Goal: Task Accomplishment & Management: Manage account settings

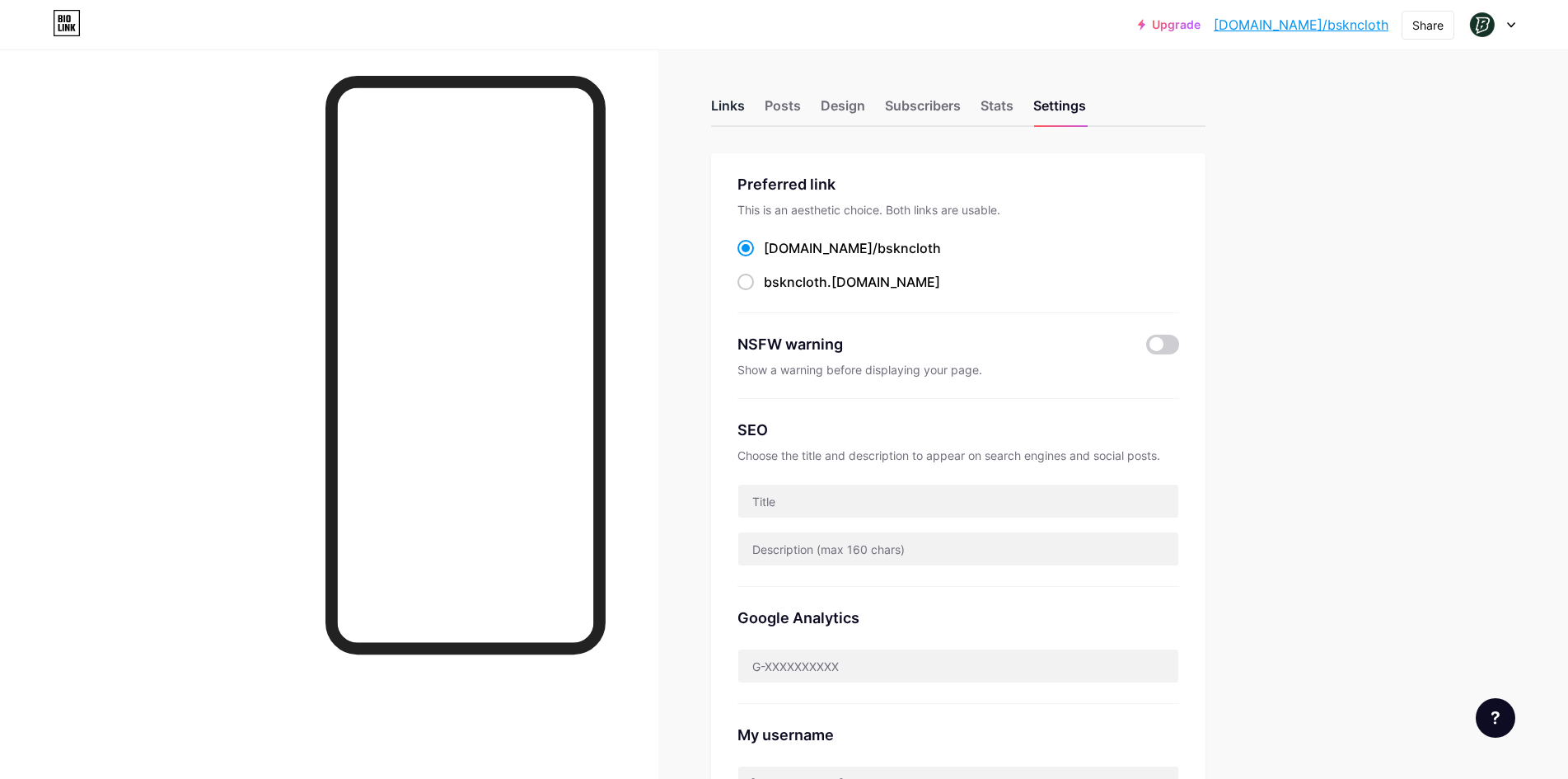
click at [738, 115] on div "Links" at bounding box center [728, 110] width 34 height 29
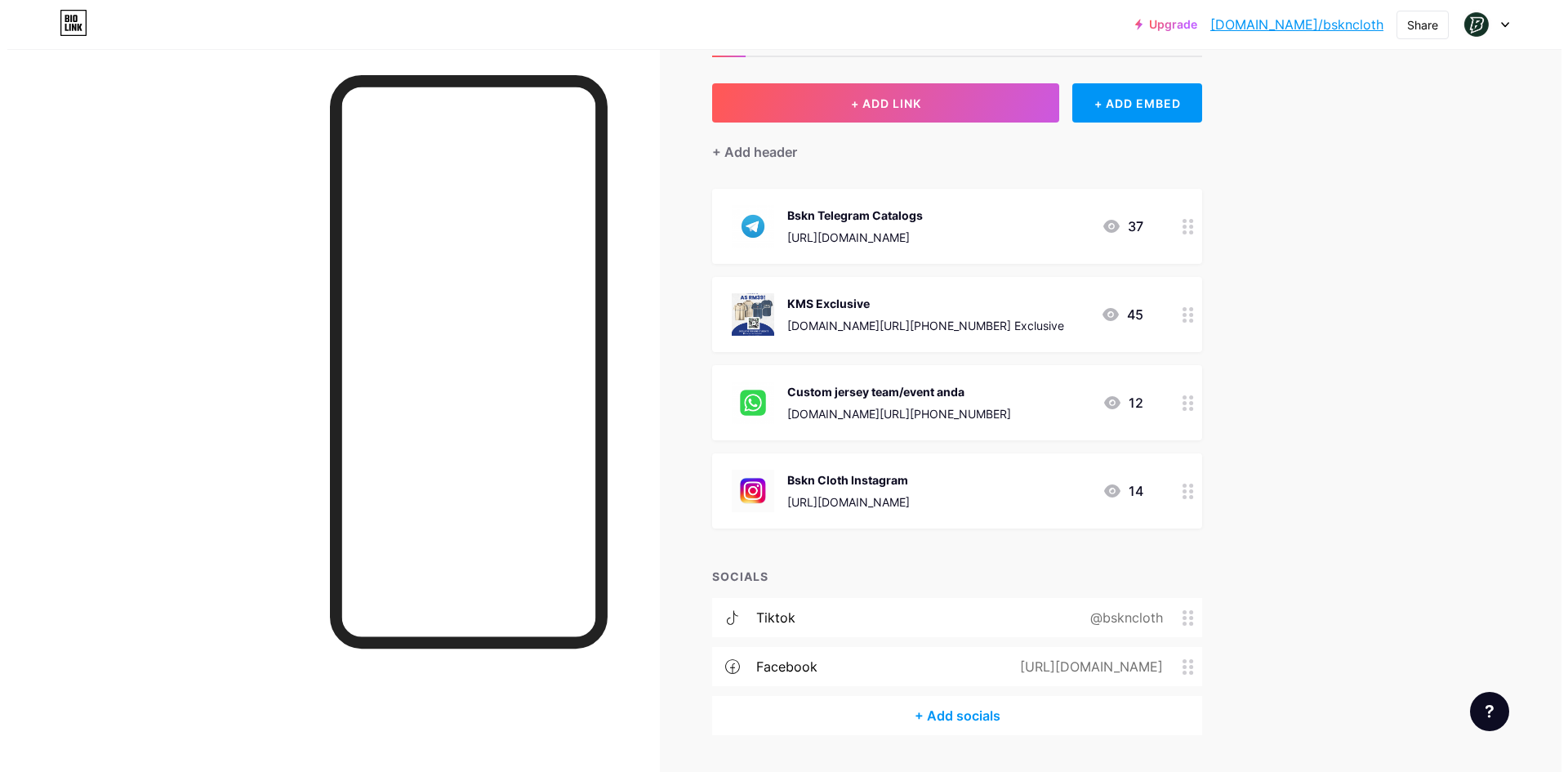
scroll to position [70, 0]
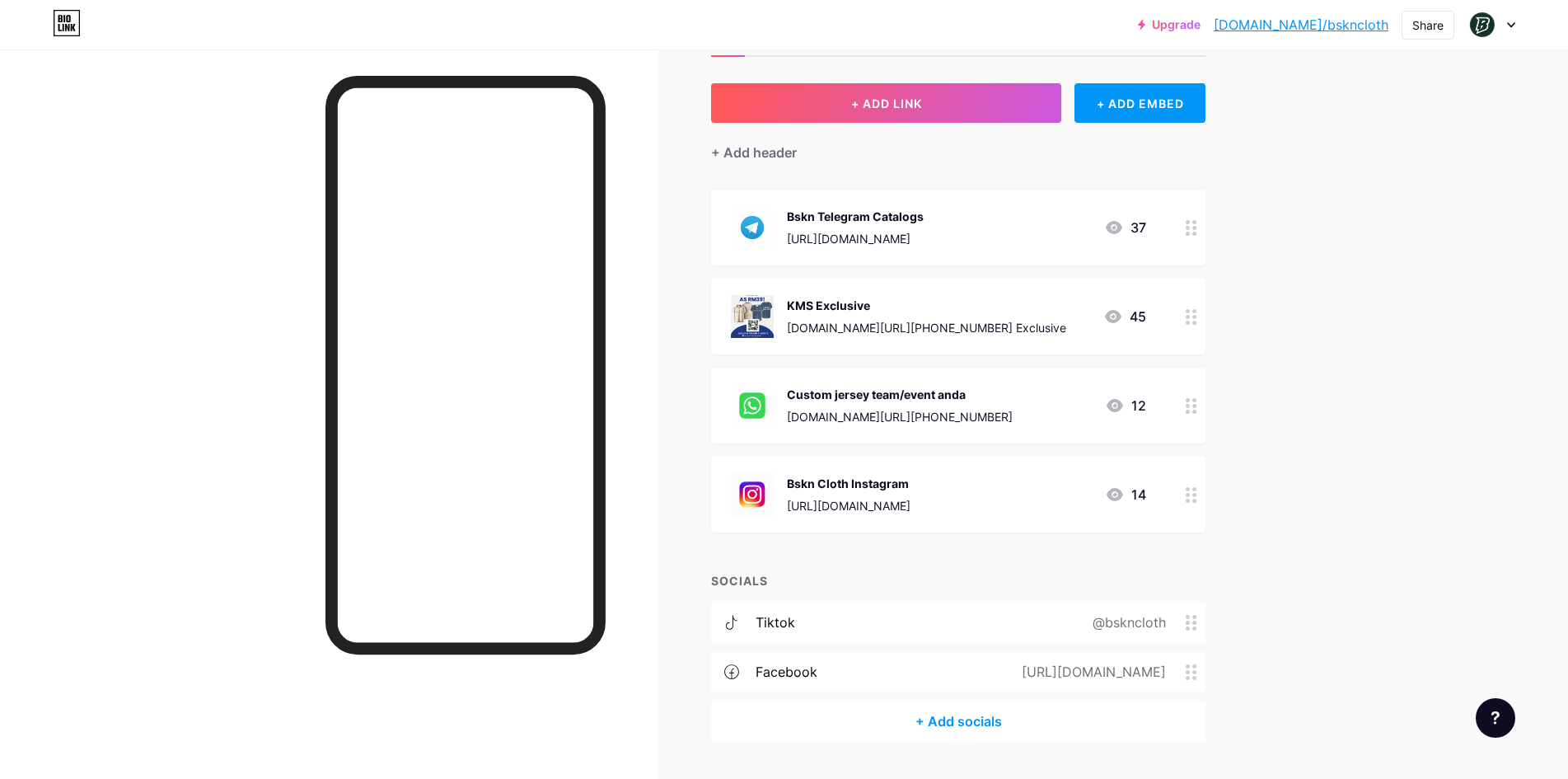
click at [944, 325] on div "[DOMAIN_NAME][URL][PHONE_NUMBER] Exclusive" at bounding box center [927, 327] width 279 height 17
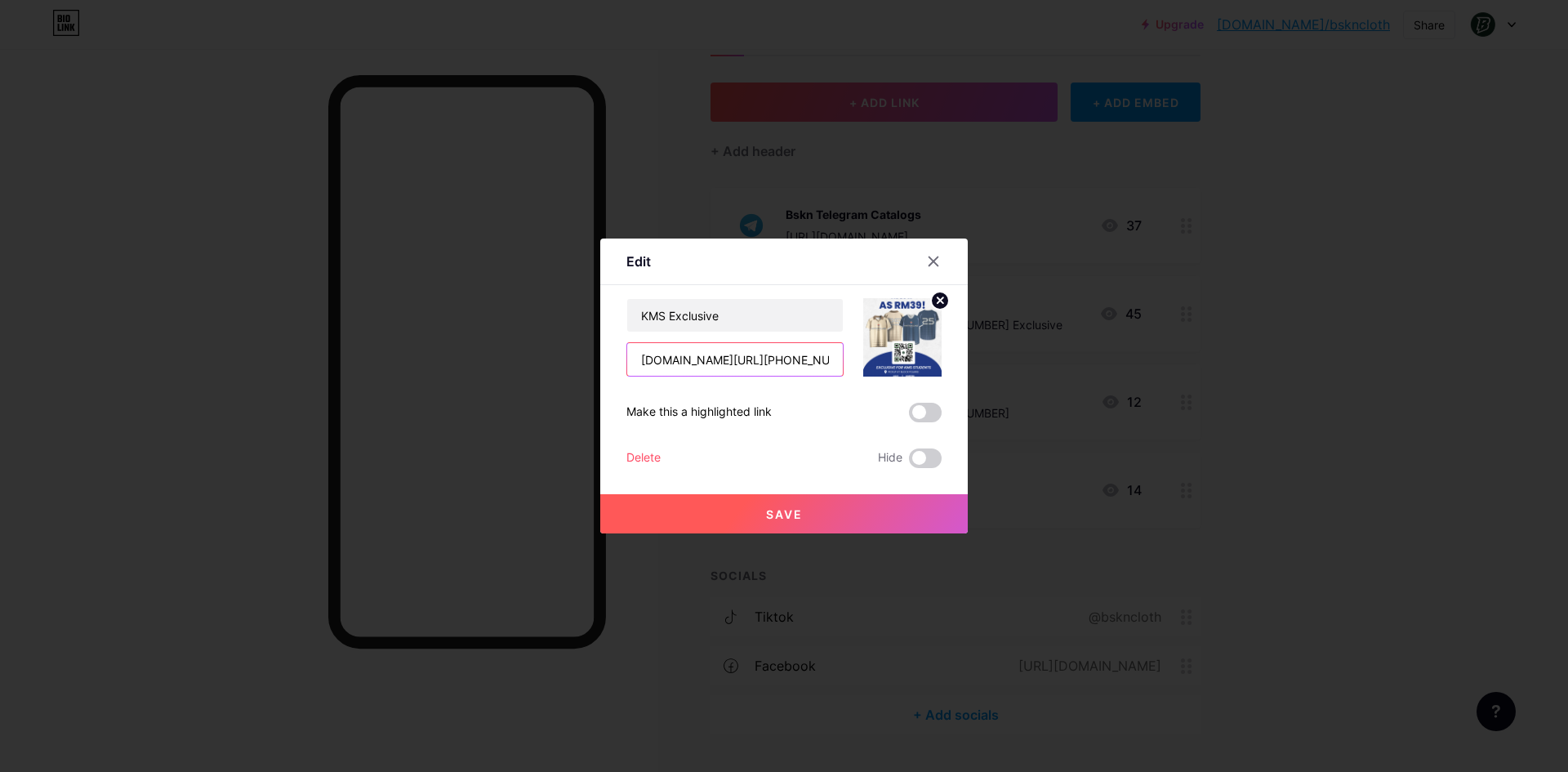
click at [817, 358] on input "[DOMAIN_NAME][URL][PHONE_NUMBER] Exclusive" at bounding box center [734, 359] width 216 height 33
drag, startPoint x: 733, startPoint y: 366, endPoint x: 746, endPoint y: 370, distance: 13.6
click at [746, 370] on input "[DOMAIN_NAME][URL][PHONE_NUMBER] Exclusive" at bounding box center [734, 359] width 216 height 33
type input "[DOMAIN_NAME][URL][PHONE_NUMBER] Exclusive"
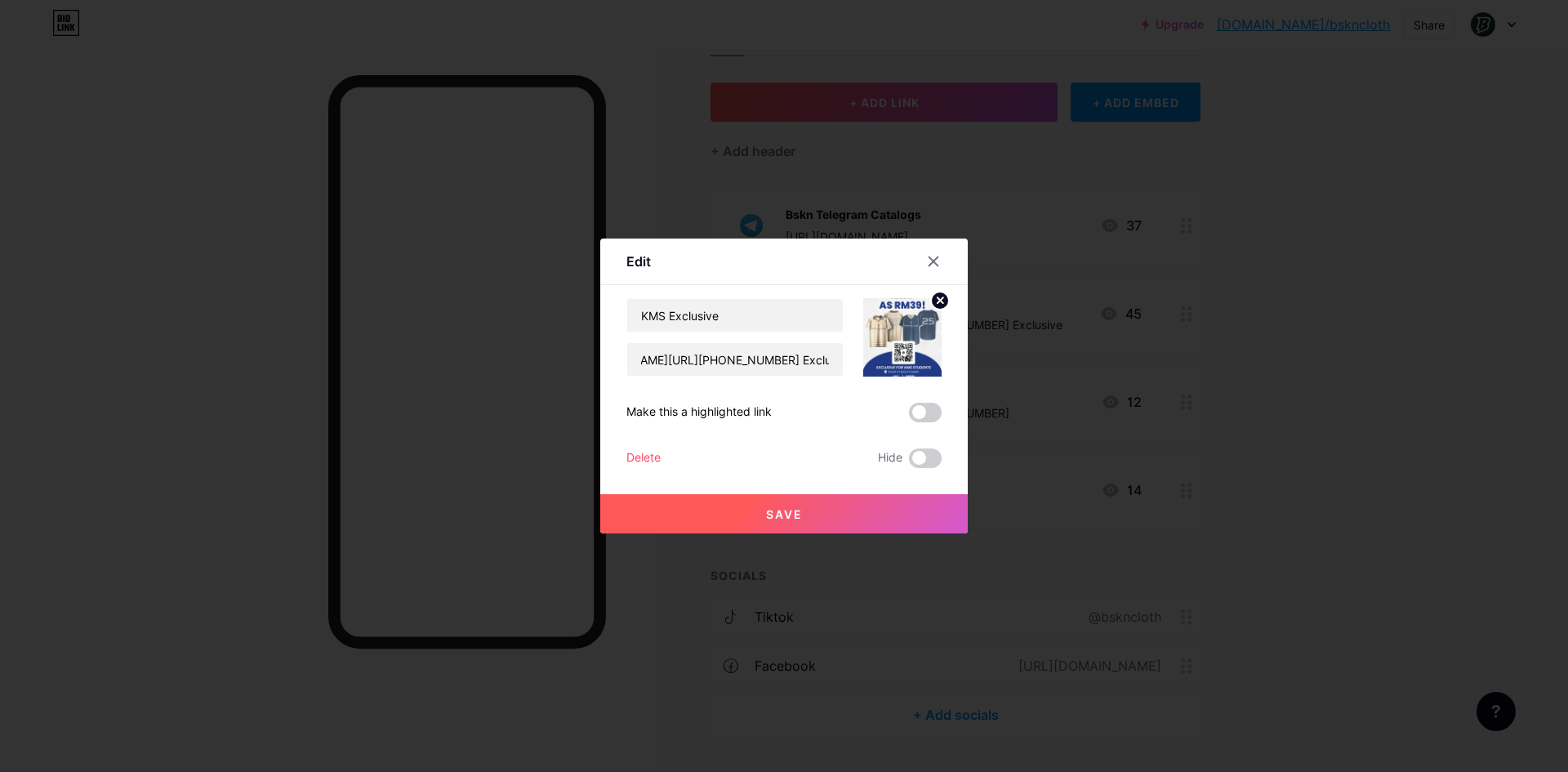
scroll to position [0, 0]
click at [845, 518] on button "Save" at bounding box center [784, 513] width 367 height 40
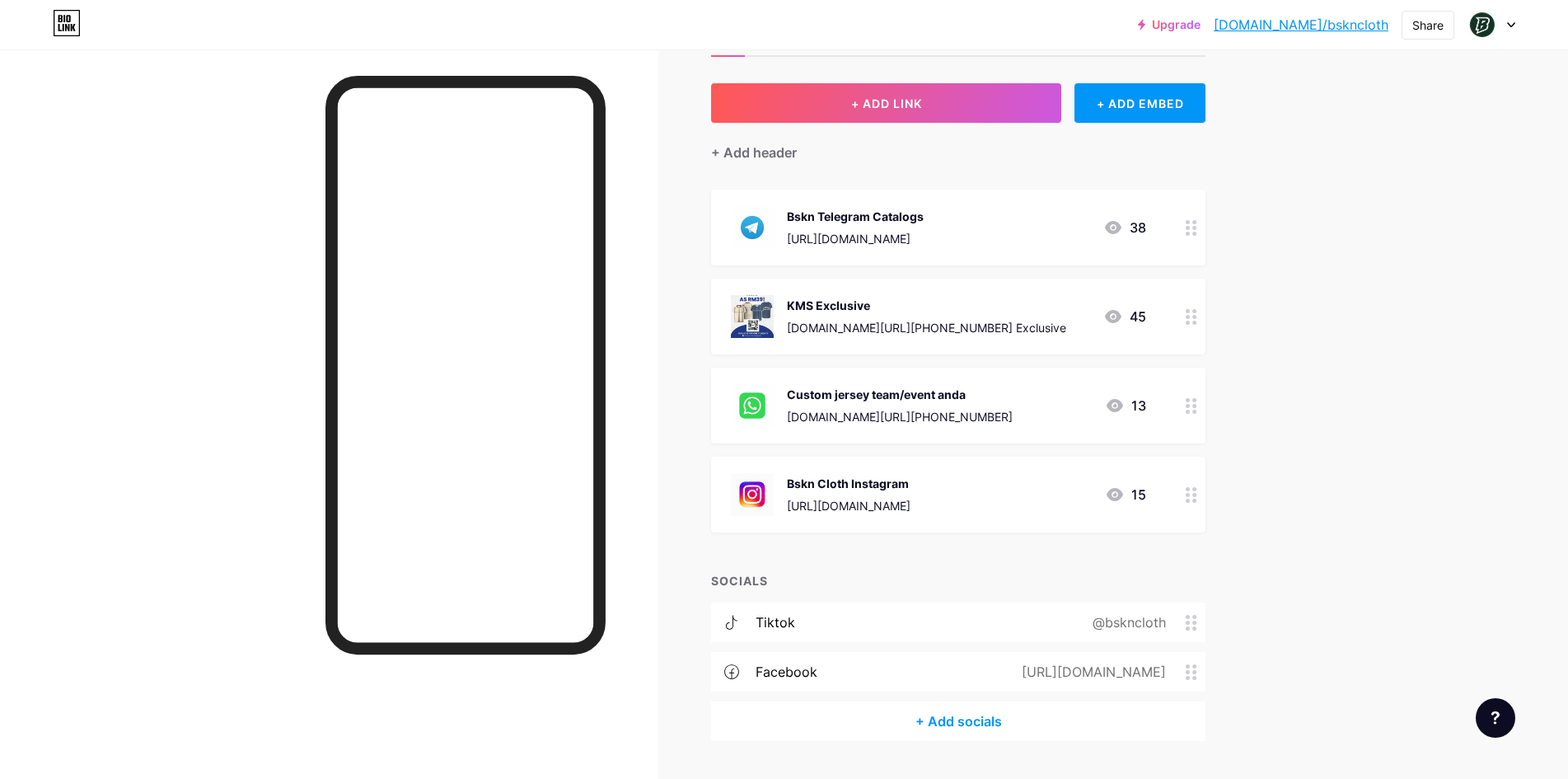
click at [845, 498] on div "[URL][DOMAIN_NAME]" at bounding box center [848, 505] width 123 height 17
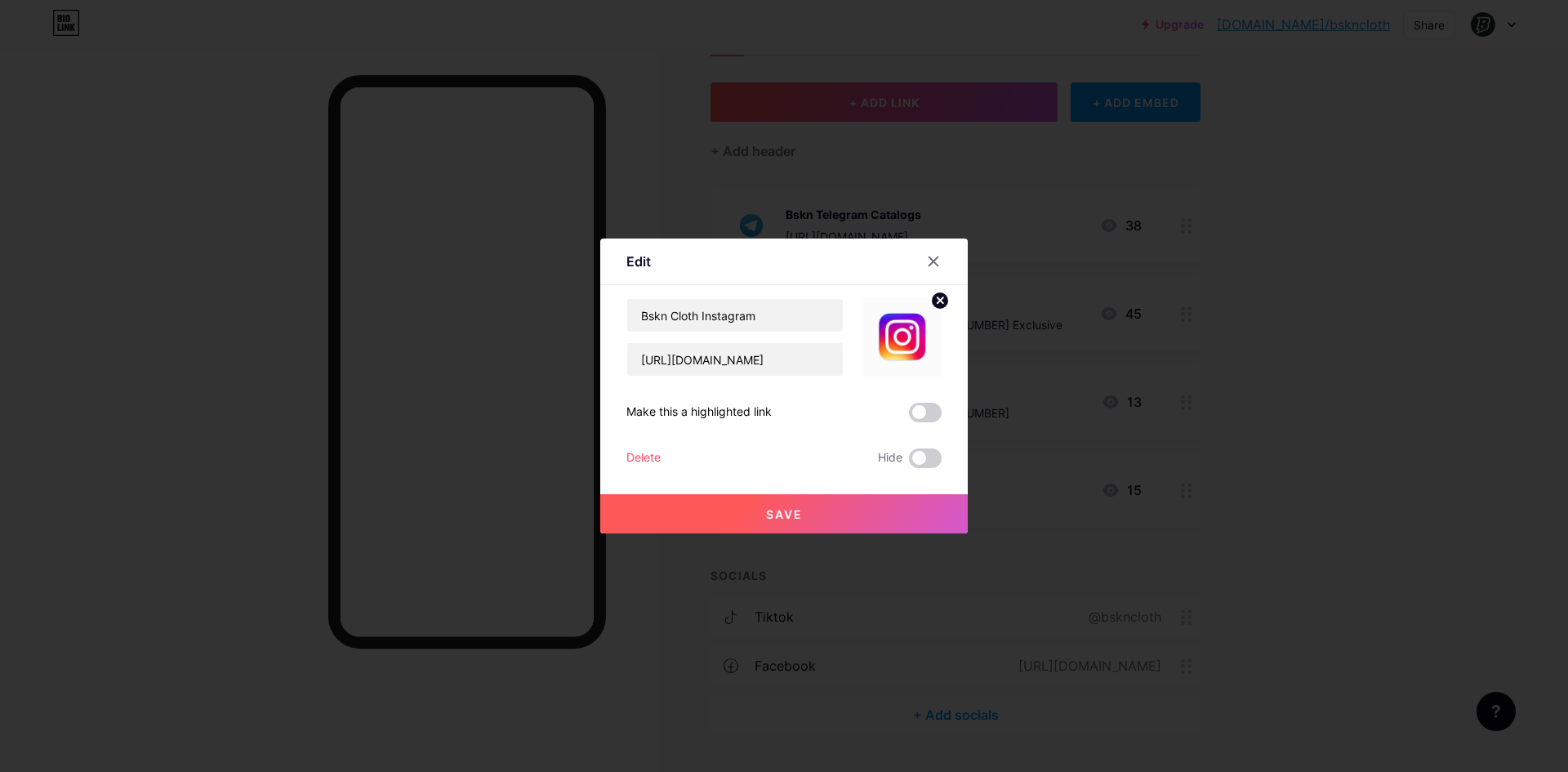
click at [937, 258] on icon at bounding box center [934, 261] width 9 height 9
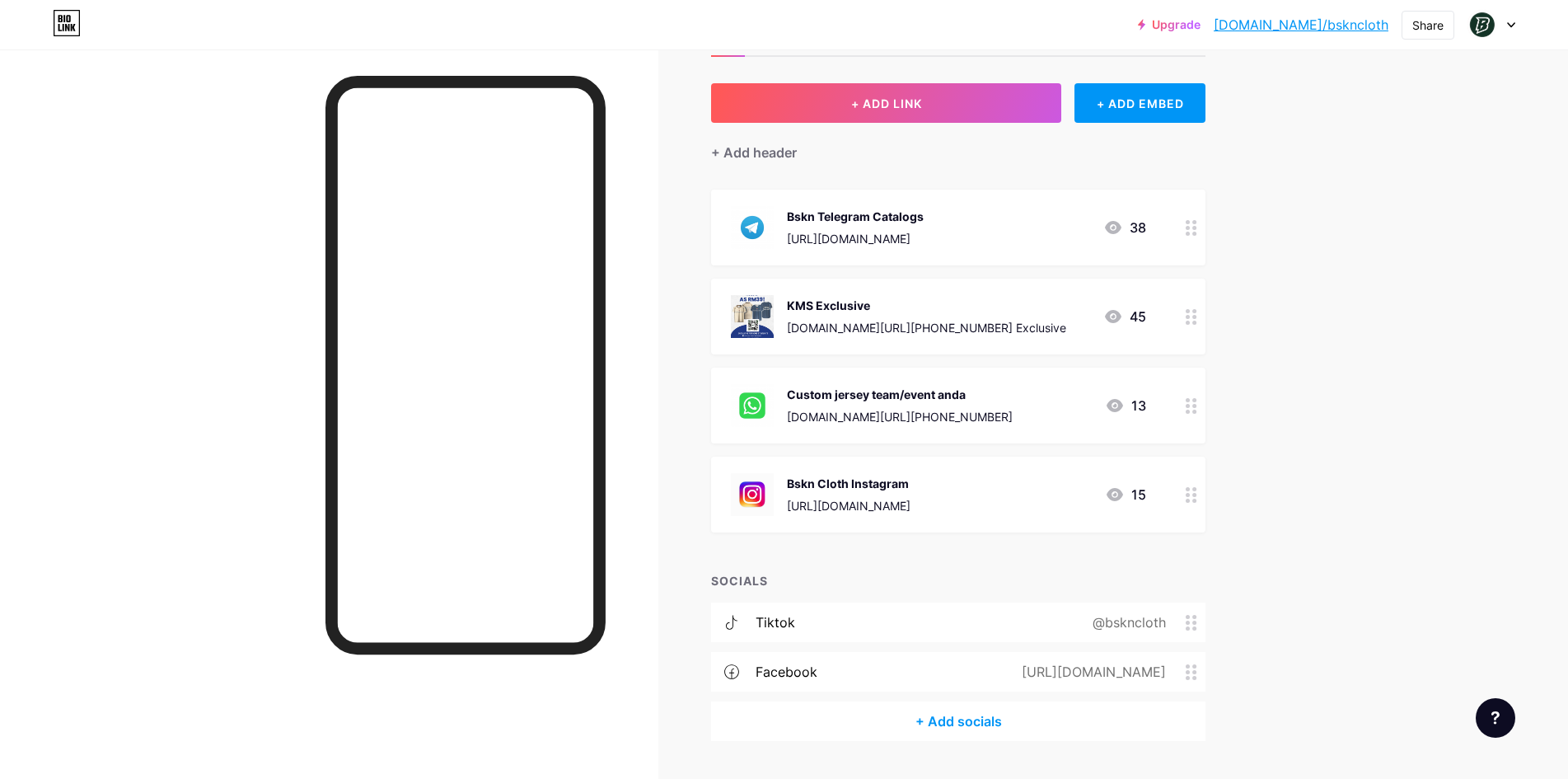
click at [941, 418] on div "[DOMAIN_NAME][URL][PHONE_NUMBER]" at bounding box center [900, 416] width 226 height 17
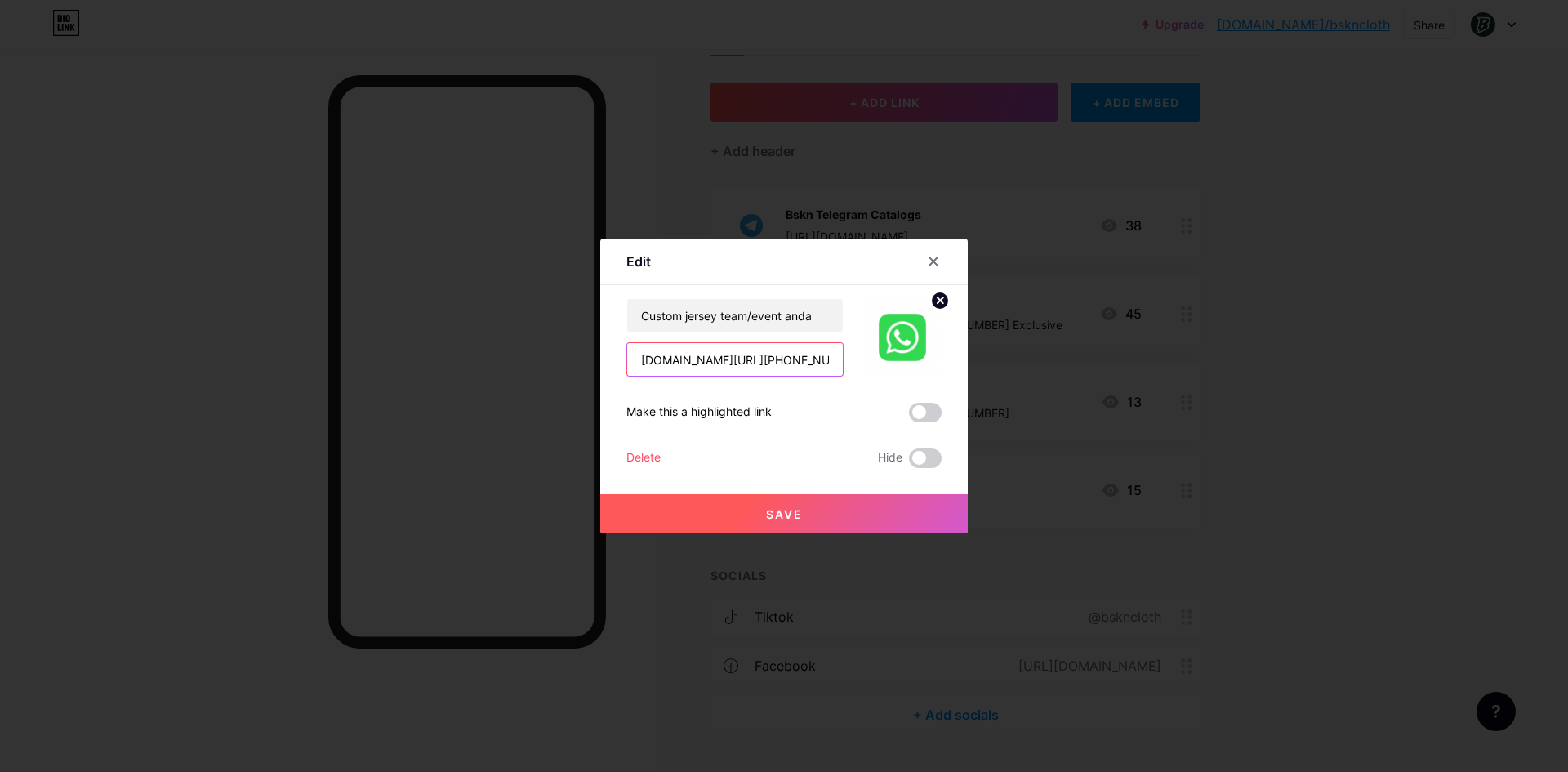
click at [797, 348] on input "[DOMAIN_NAME][URL][PHONE_NUMBER]" at bounding box center [734, 359] width 216 height 33
drag, startPoint x: 737, startPoint y: 365, endPoint x: 717, endPoint y: 358, distance: 21.2
click at [717, 358] on input "[DOMAIN_NAME][URL][PHONE_NUMBER]" at bounding box center [734, 359] width 216 height 33
paste input "38912044"
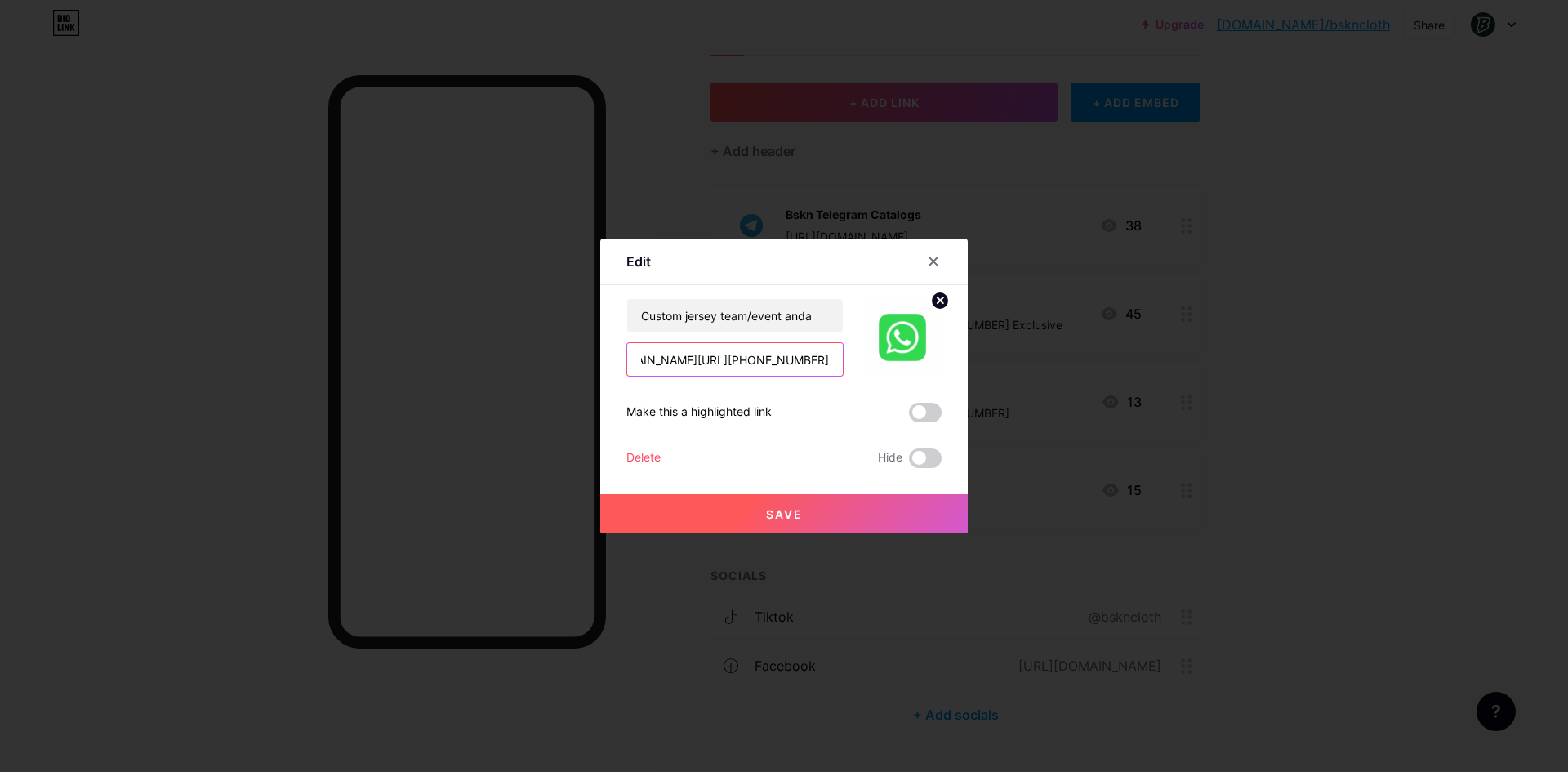
scroll to position [0, 94]
type input "[DOMAIN_NAME][URL][PHONE_NUMBER]"
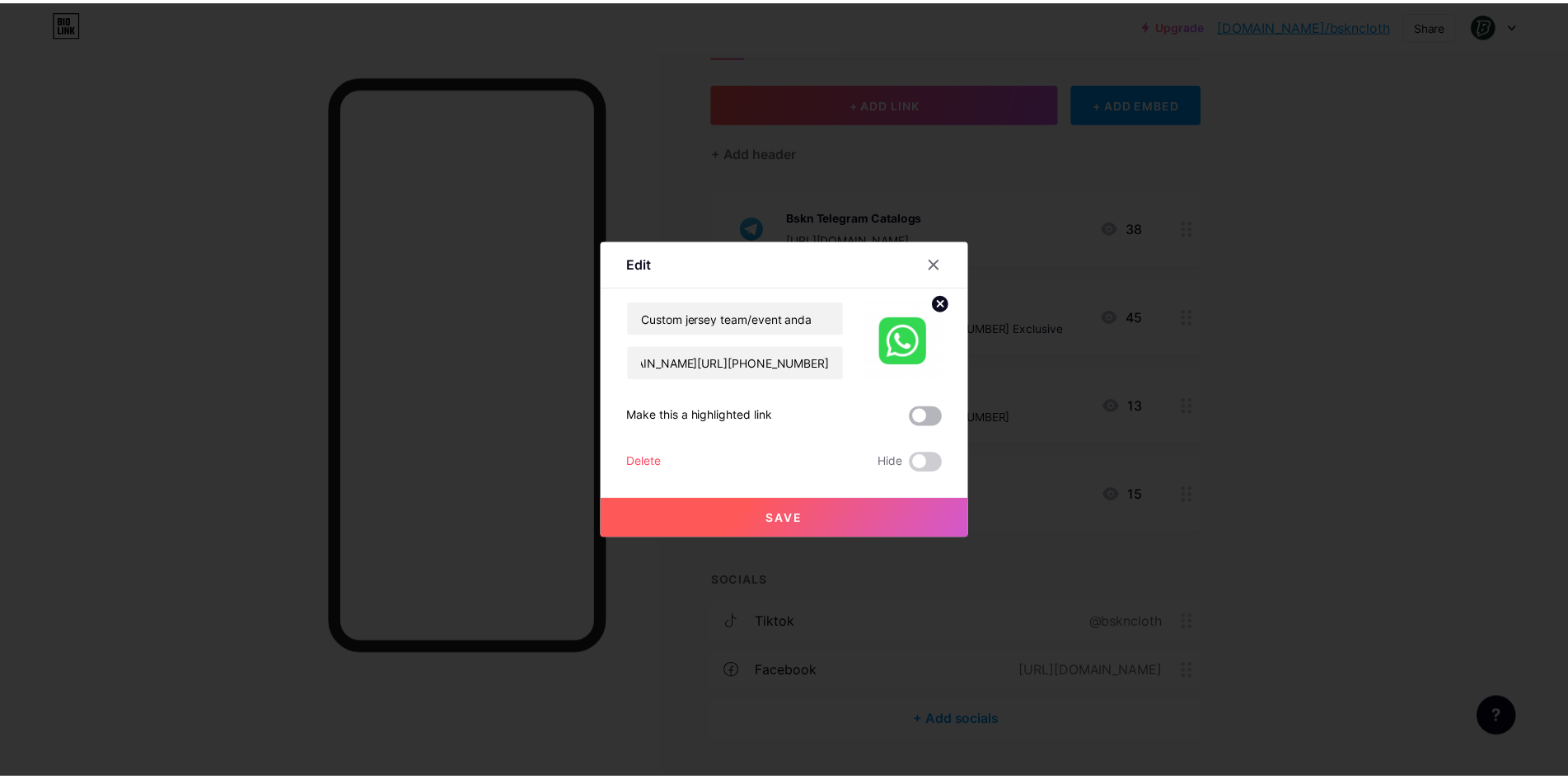
scroll to position [0, 0]
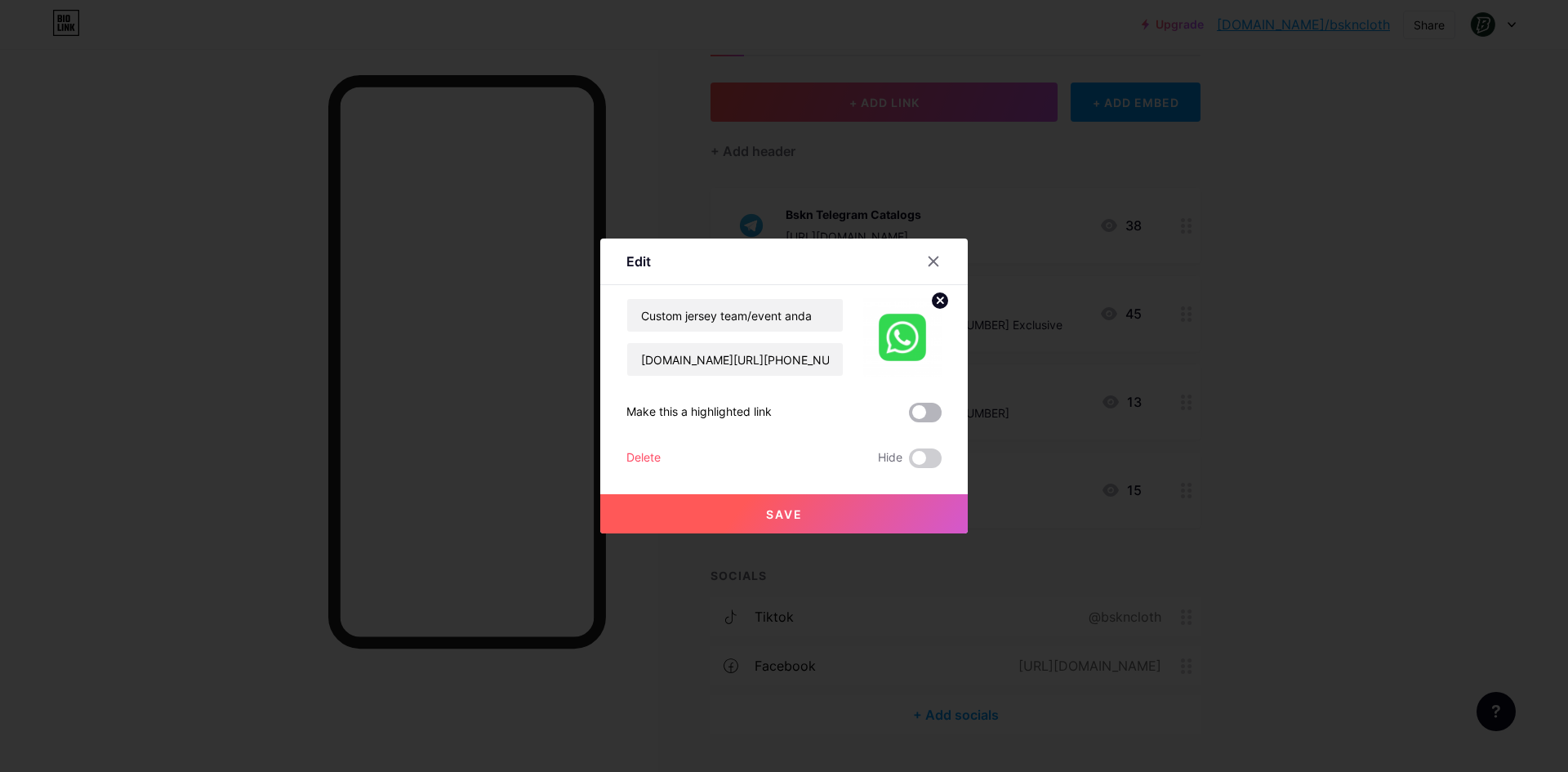
click at [924, 408] on span at bounding box center [924, 412] width 33 height 19
click at [909, 416] on input "checkbox" at bounding box center [909, 416] width 0 height 0
click at [783, 511] on span "Save" at bounding box center [784, 514] width 37 height 14
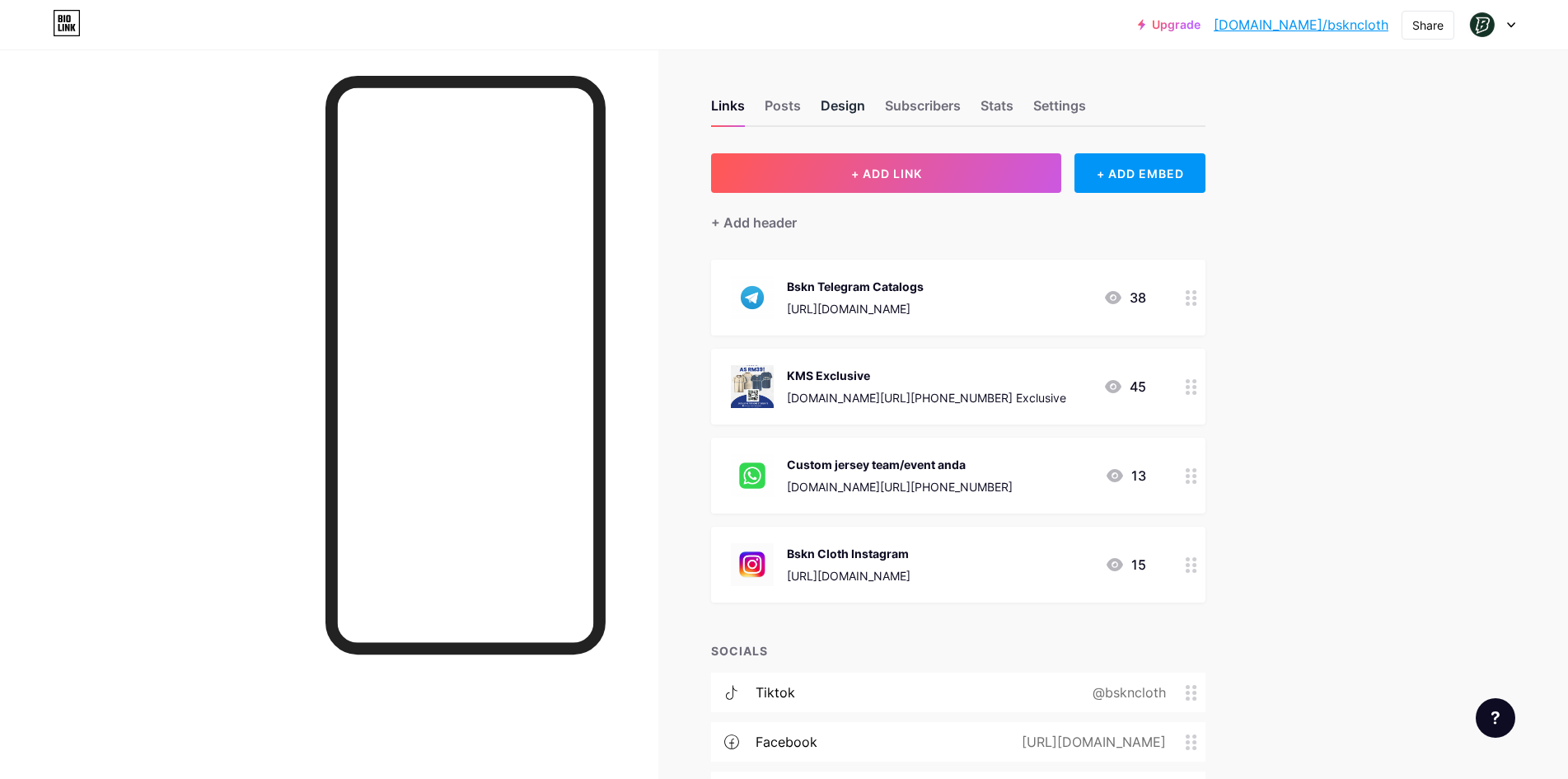
click at [840, 108] on div "Design" at bounding box center [843, 110] width 44 height 29
click at [853, 105] on div "Design" at bounding box center [843, 110] width 44 height 29
click at [794, 105] on div "Posts" at bounding box center [783, 110] width 36 height 29
click at [837, 99] on div "Design" at bounding box center [843, 110] width 44 height 29
click at [914, 91] on div "Links Posts Design Subscribers Stats Settings" at bounding box center [958, 98] width 495 height 58
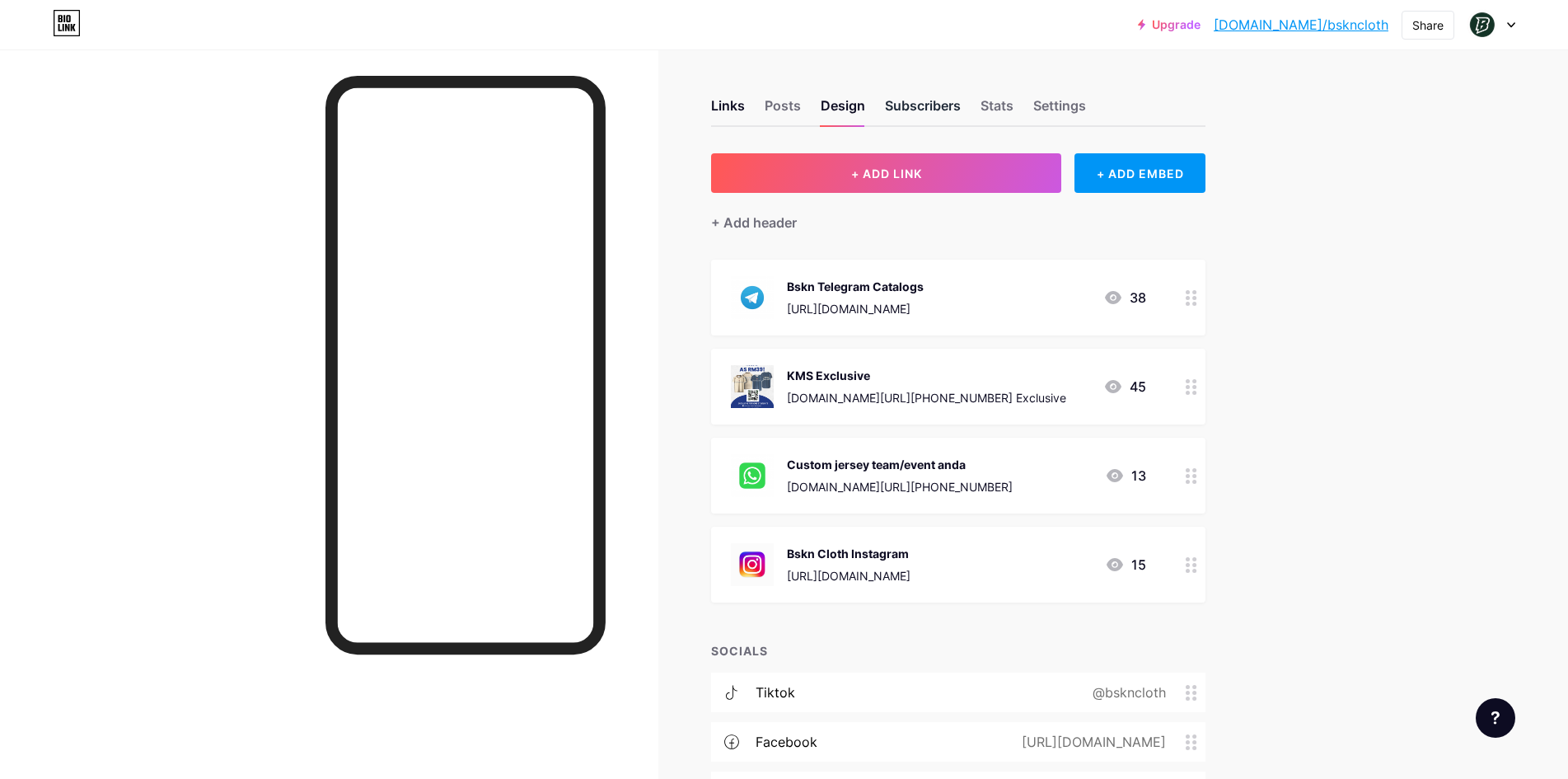
click at [920, 102] on div "Subscribers" at bounding box center [922, 110] width 76 height 29
click at [1007, 104] on div "Stats" at bounding box center [997, 110] width 33 height 29
click at [1060, 107] on div "Settings" at bounding box center [1059, 110] width 52 height 29
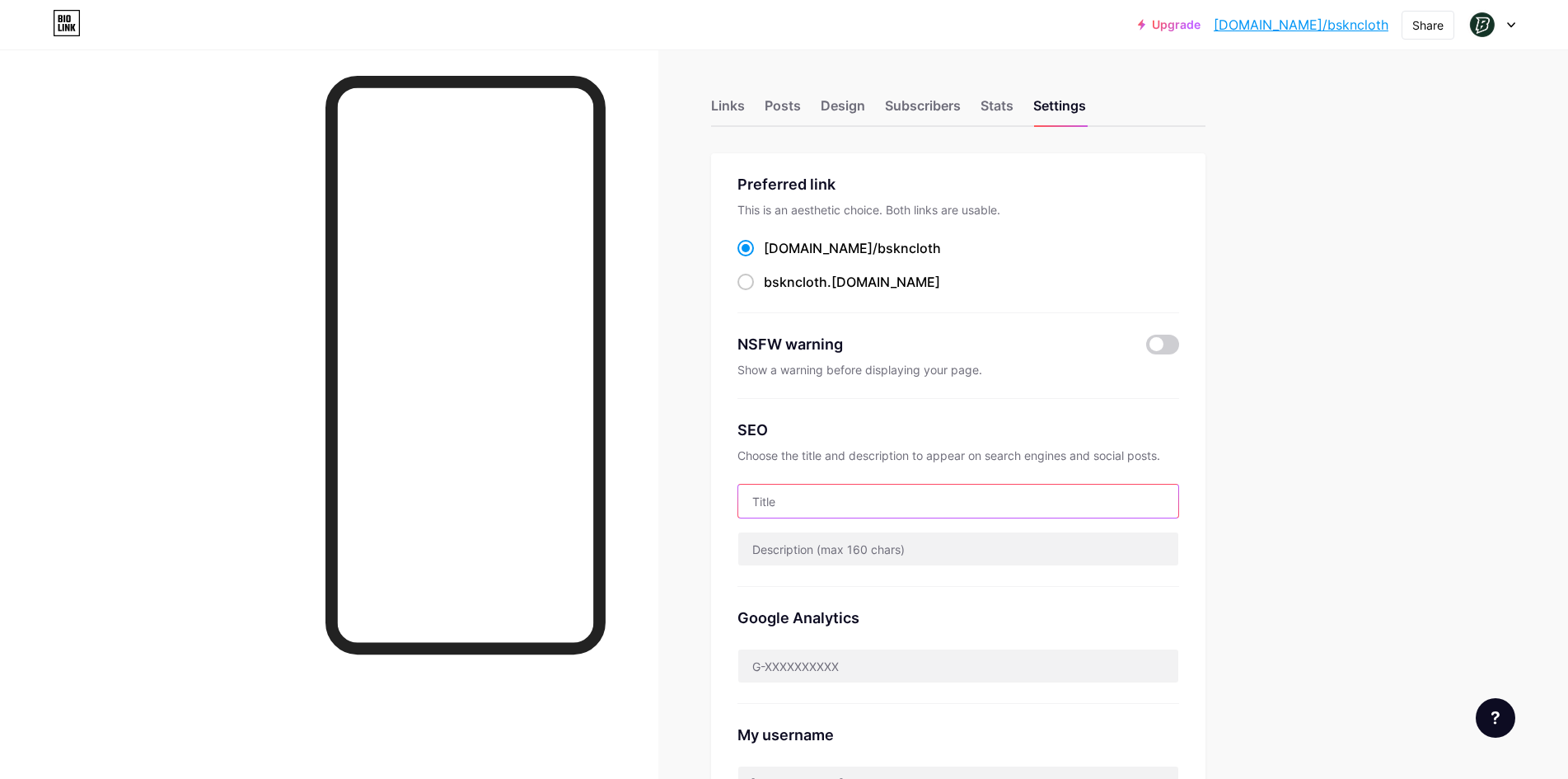
click at [837, 487] on input "text" at bounding box center [958, 500] width 440 height 33
click at [911, 499] on input "Custom" at bounding box center [958, 500] width 440 height 33
type input "Custom"
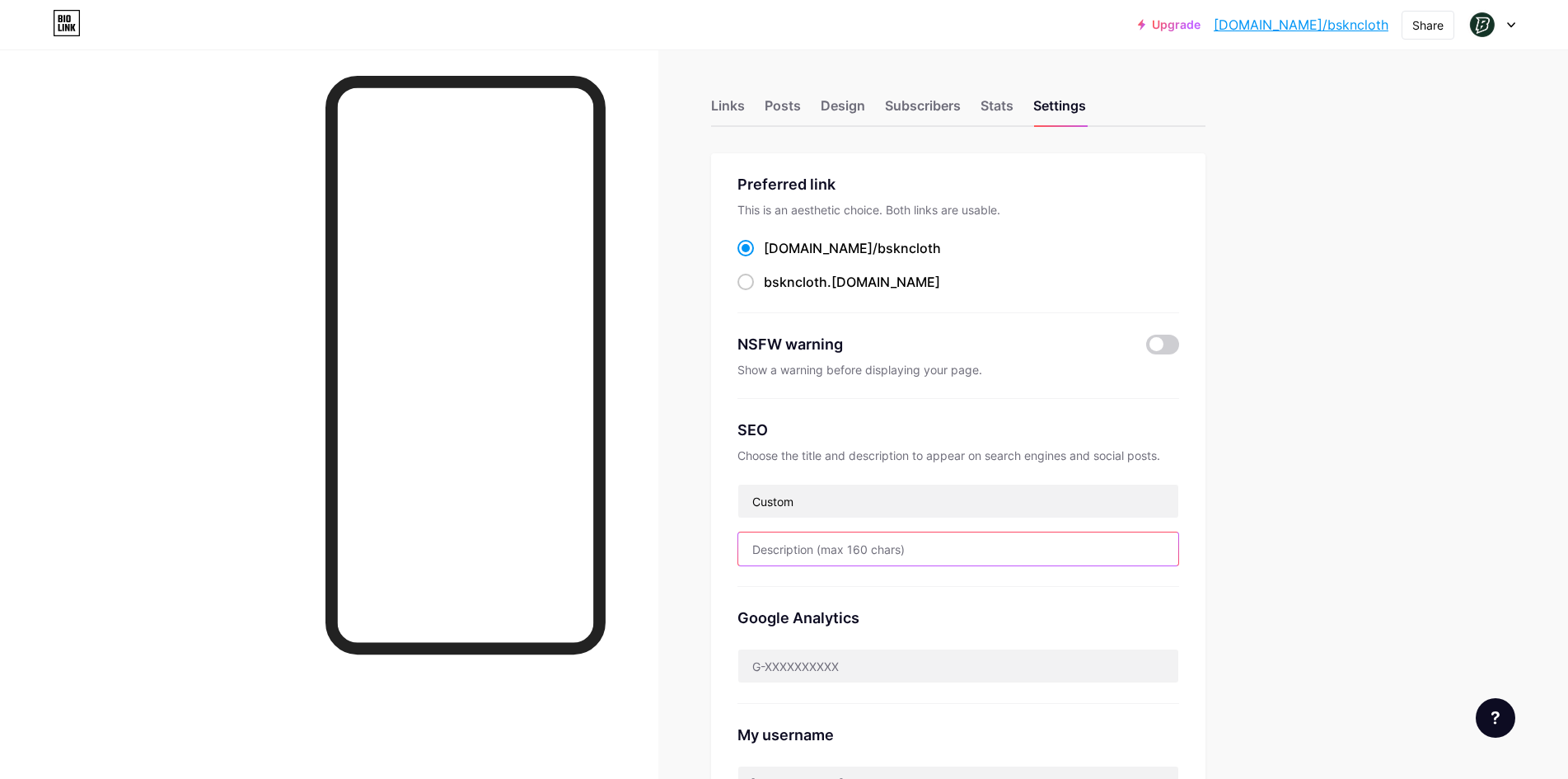
click at [843, 558] on input "text" at bounding box center [958, 548] width 440 height 33
type input "Custom Jersey, Custom Baju, Sublimate Jersey, Sublimate Printing, Baju Sublimat…"
click at [854, 118] on div "Design" at bounding box center [843, 110] width 44 height 29
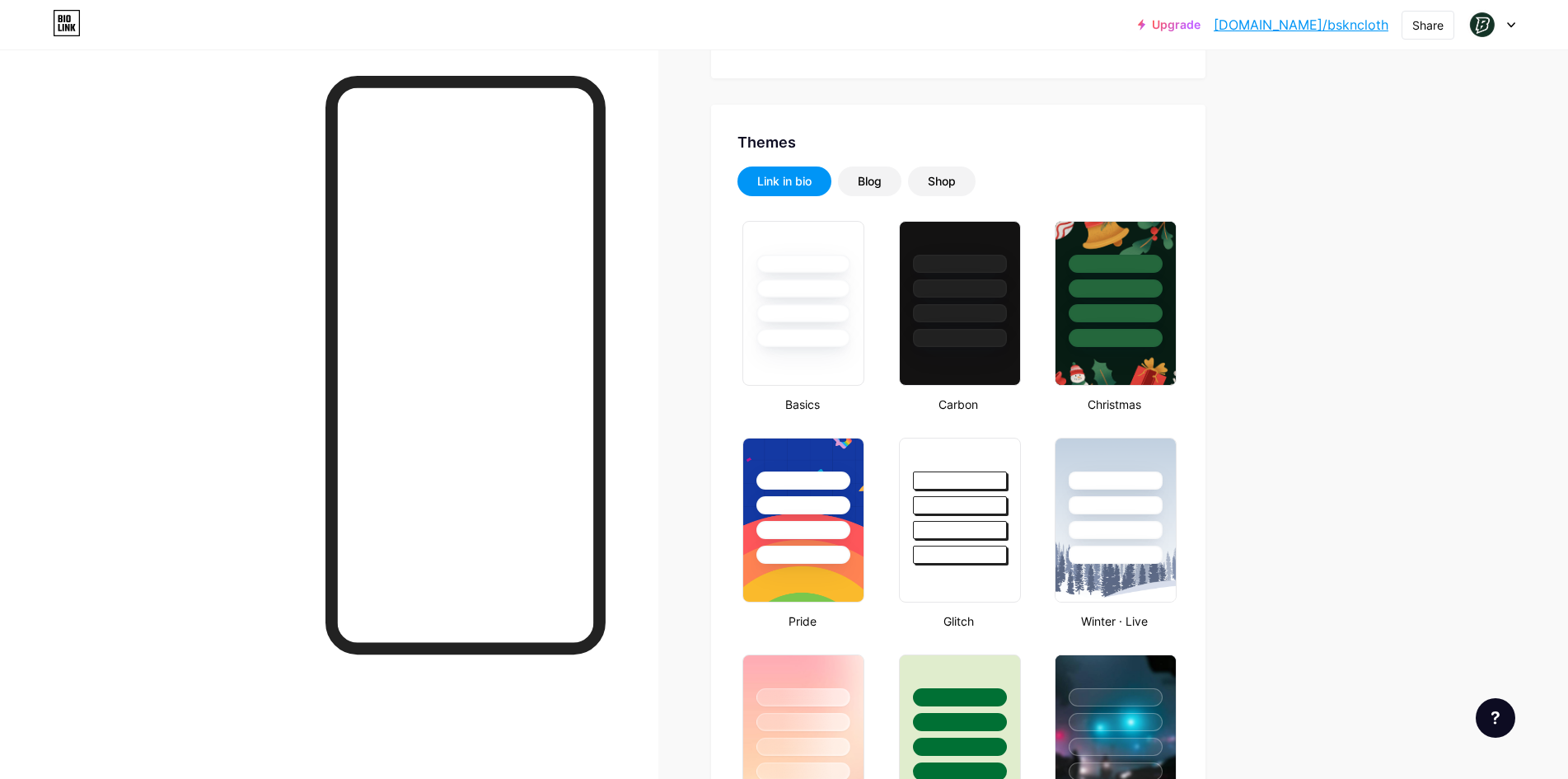
scroll to position [272, 0]
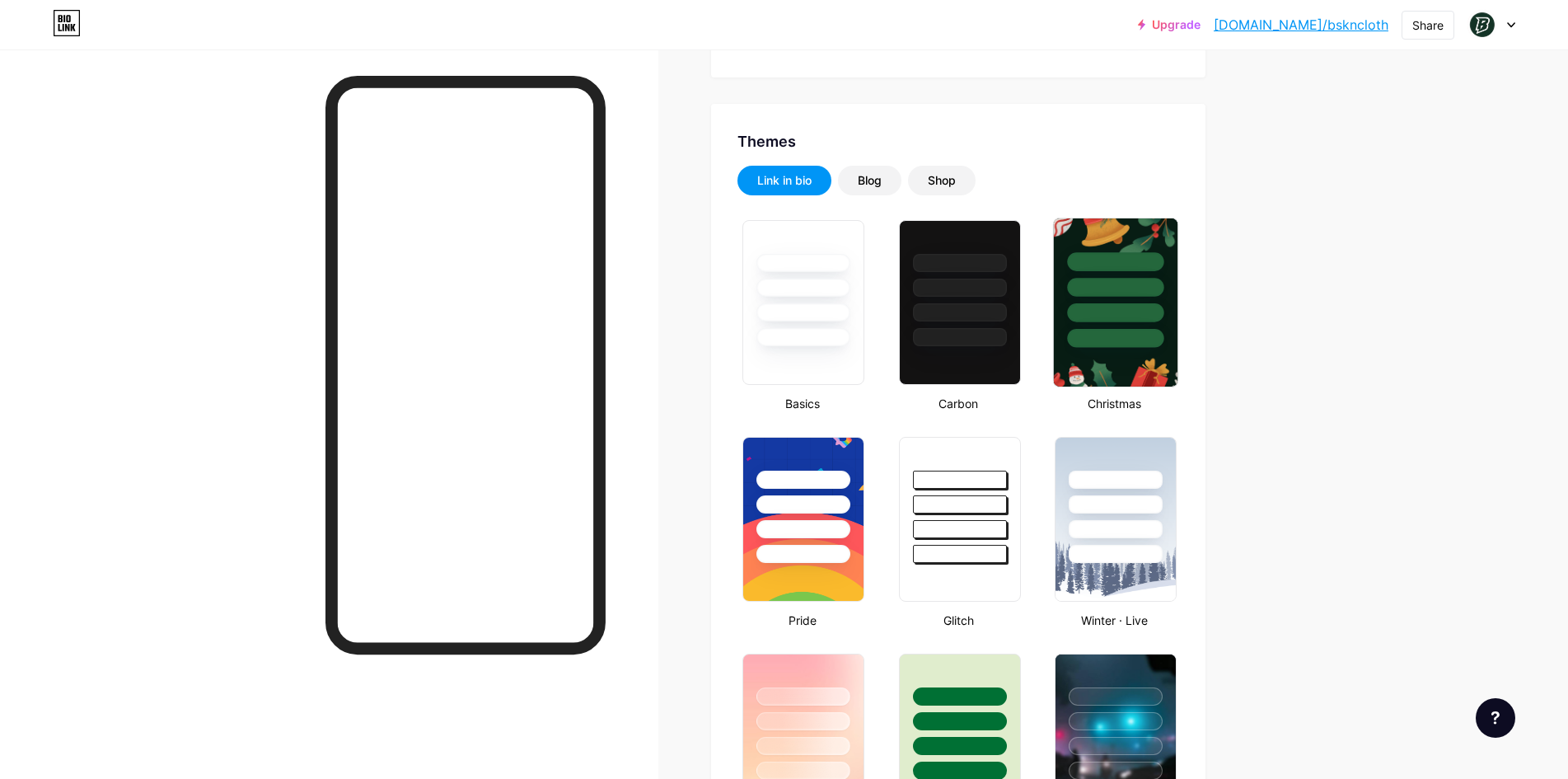
drag, startPoint x: 1110, startPoint y: 301, endPoint x: 1055, endPoint y: 298, distance: 55.1
click at [1055, 298] on div at bounding box center [1116, 302] width 136 height 179
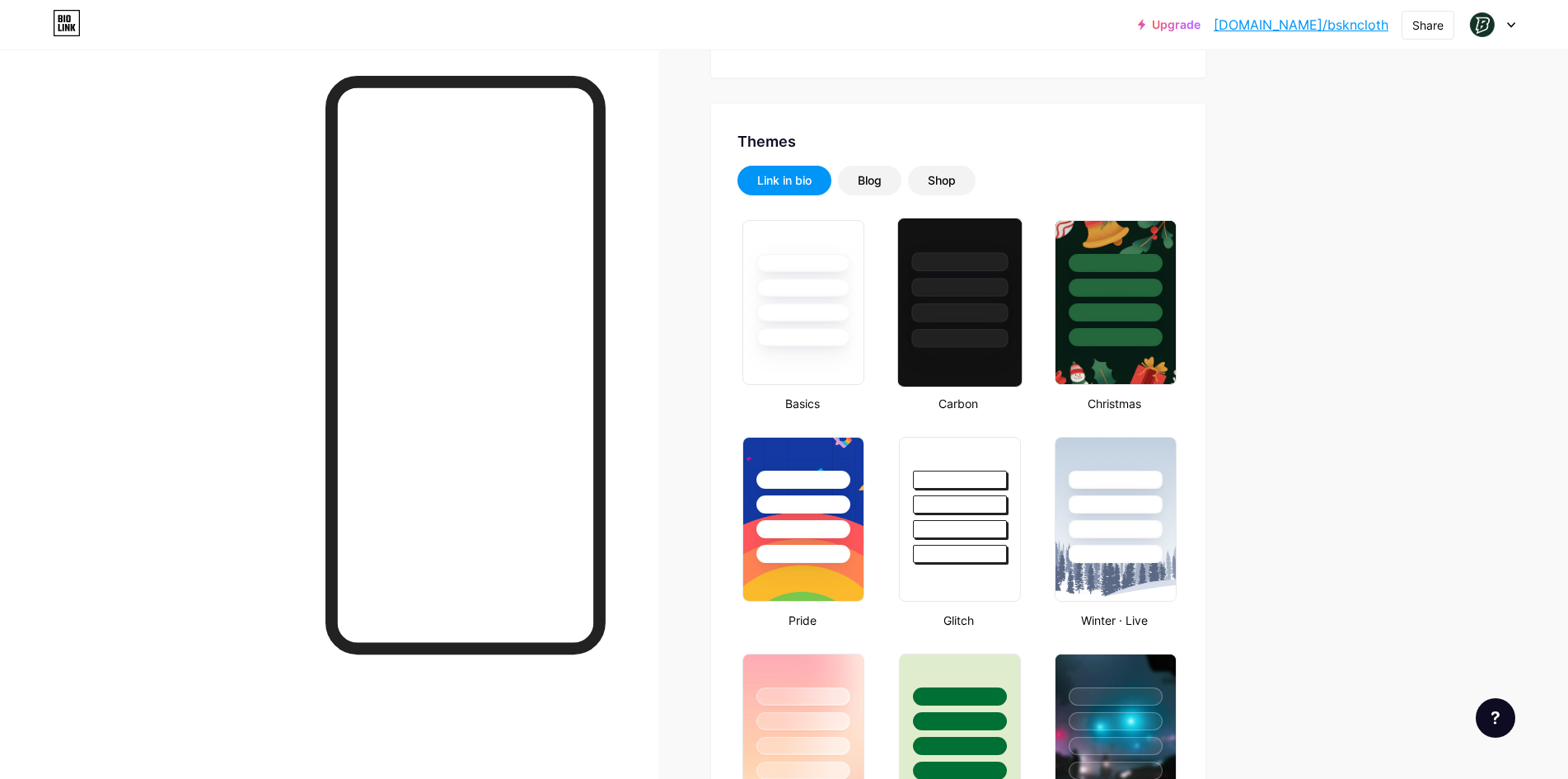
click at [981, 280] on div at bounding box center [959, 287] width 97 height 19
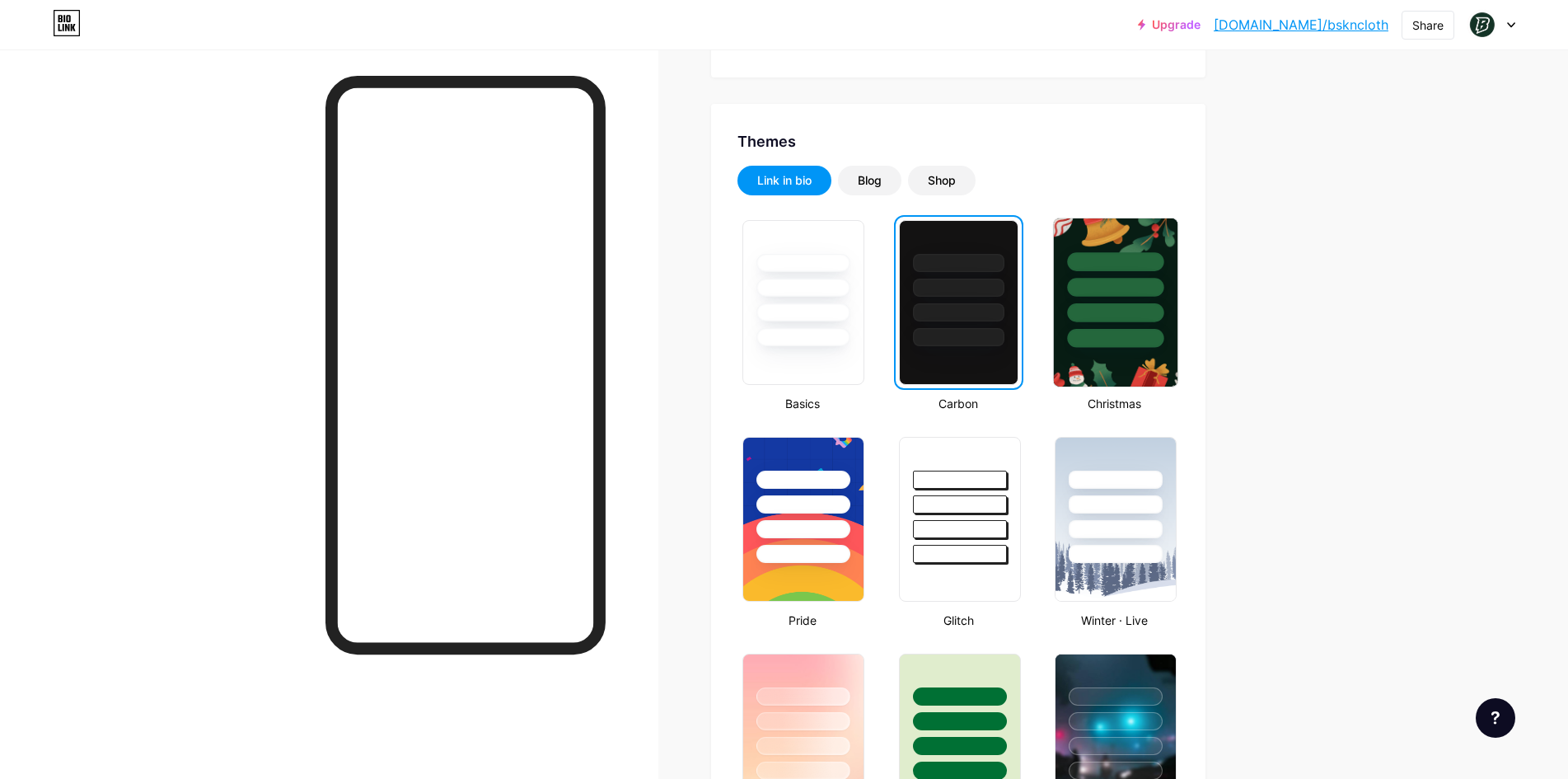
click at [1142, 308] on div at bounding box center [1115, 312] width 97 height 19
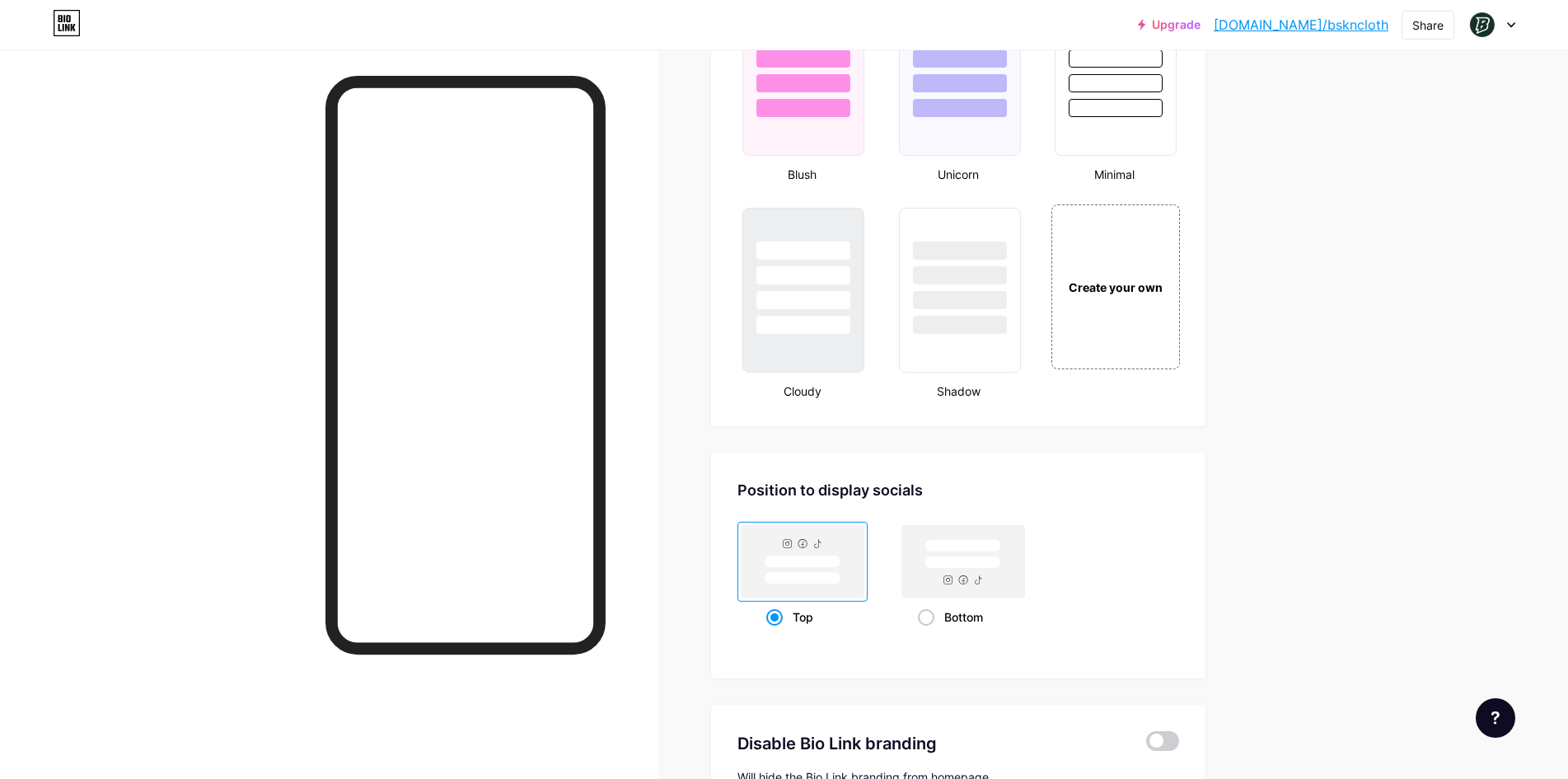
scroll to position [1939, 0]
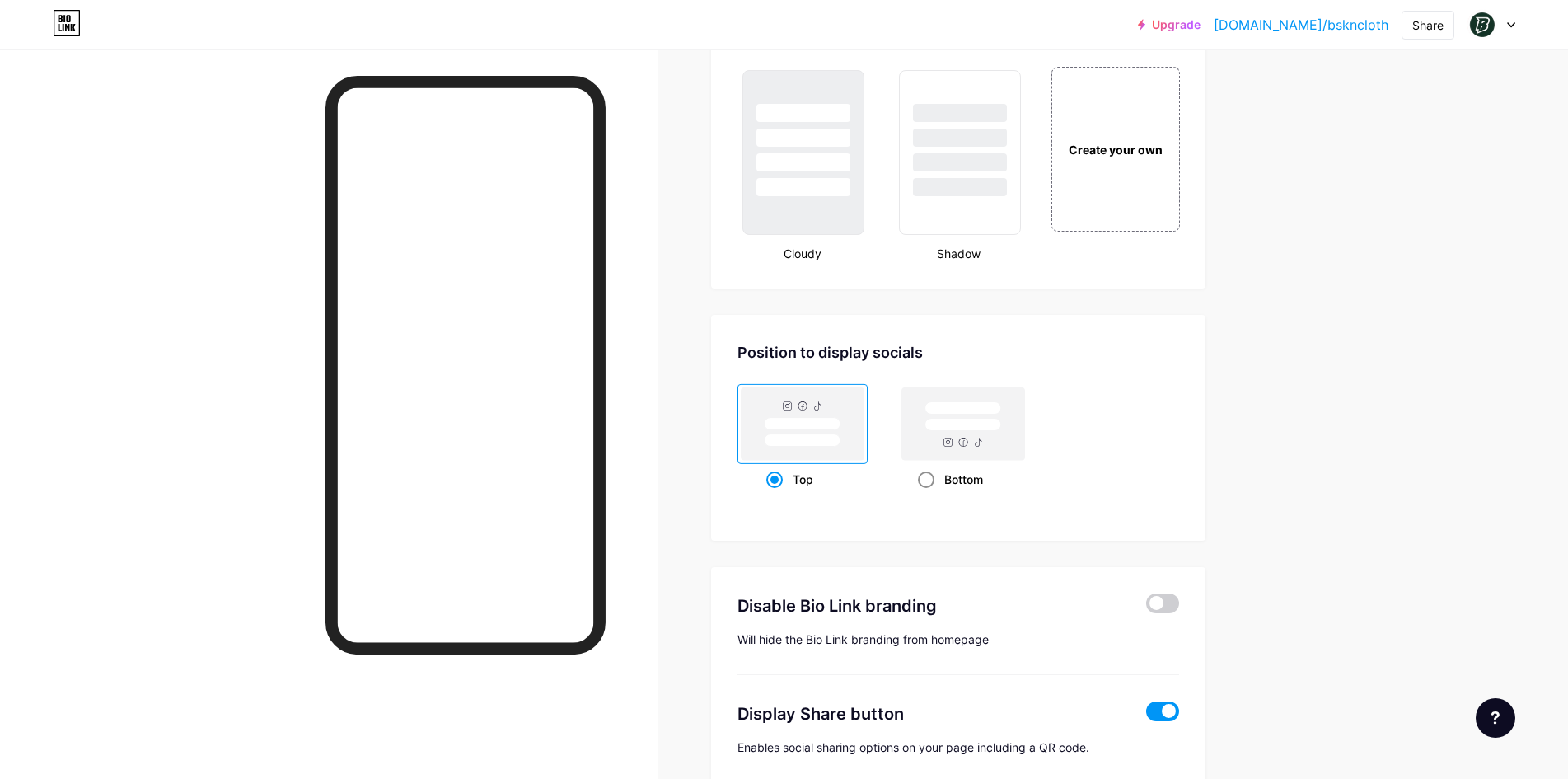
click at [1001, 445] on rect at bounding box center [964, 424] width 123 height 73
click at [928, 495] on input "Bottom" at bounding box center [923, 500] width 11 height 11
radio input "true"
click at [849, 424] on rect at bounding box center [803, 424] width 123 height 73
click at [777, 495] on input "Top" at bounding box center [772, 500] width 11 height 11
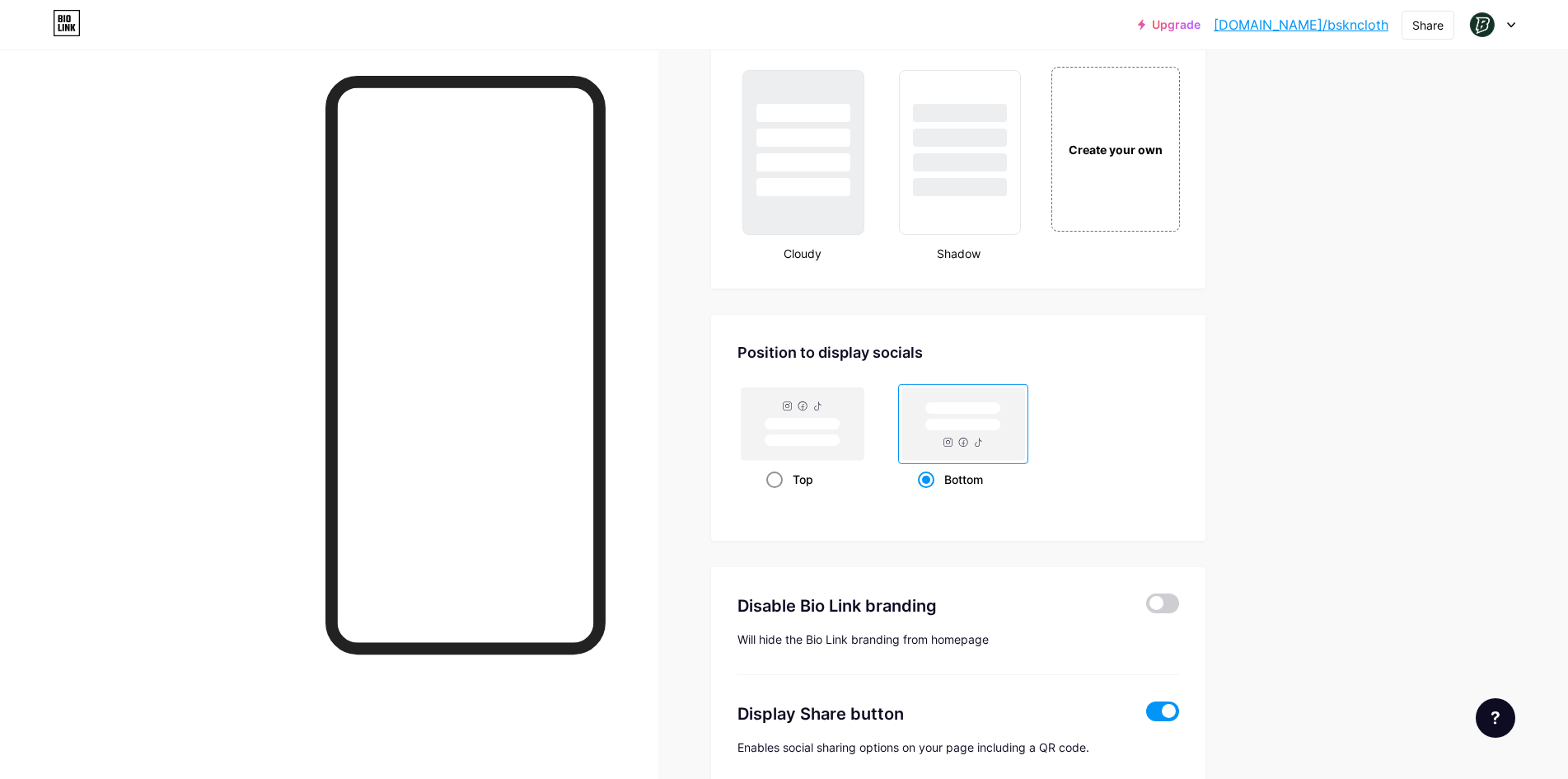
radio input "true"
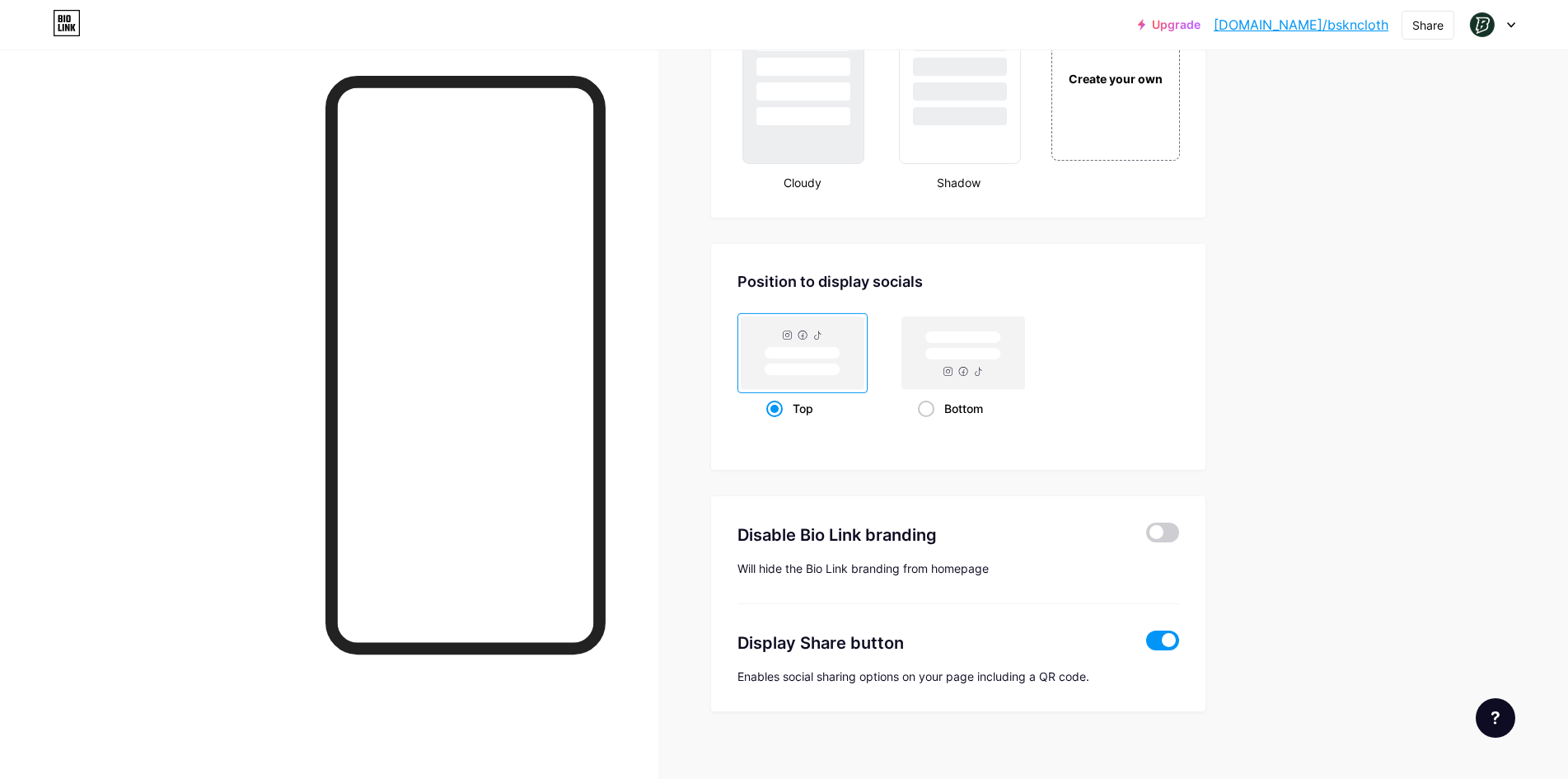
scroll to position [2013, 0]
click at [1162, 537] on span at bounding box center [1162, 529] width 33 height 20
click at [1146, 533] on input "checkbox" at bounding box center [1146, 533] width 0 height 0
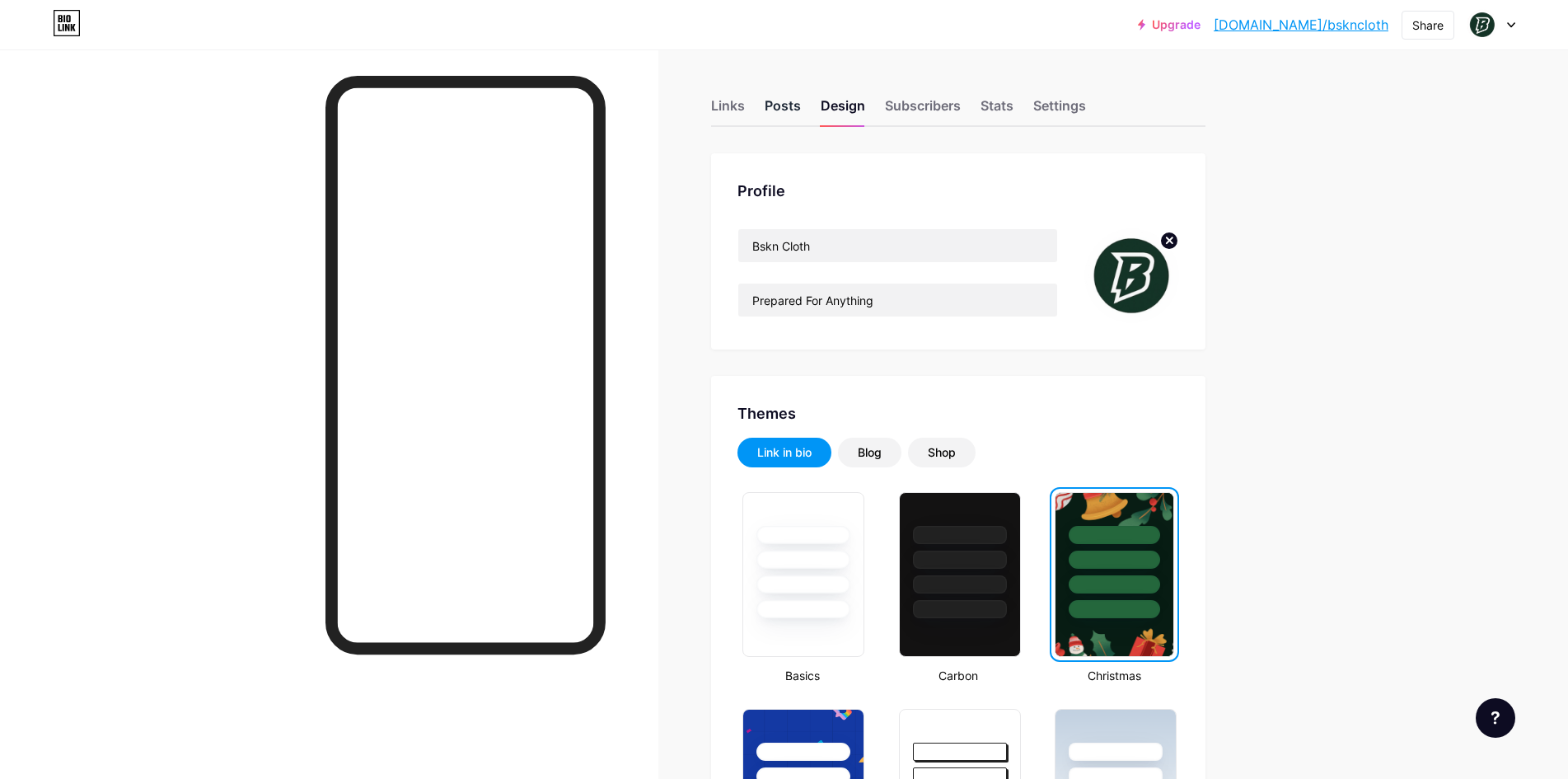
click at [794, 107] on div "Posts" at bounding box center [783, 110] width 36 height 29
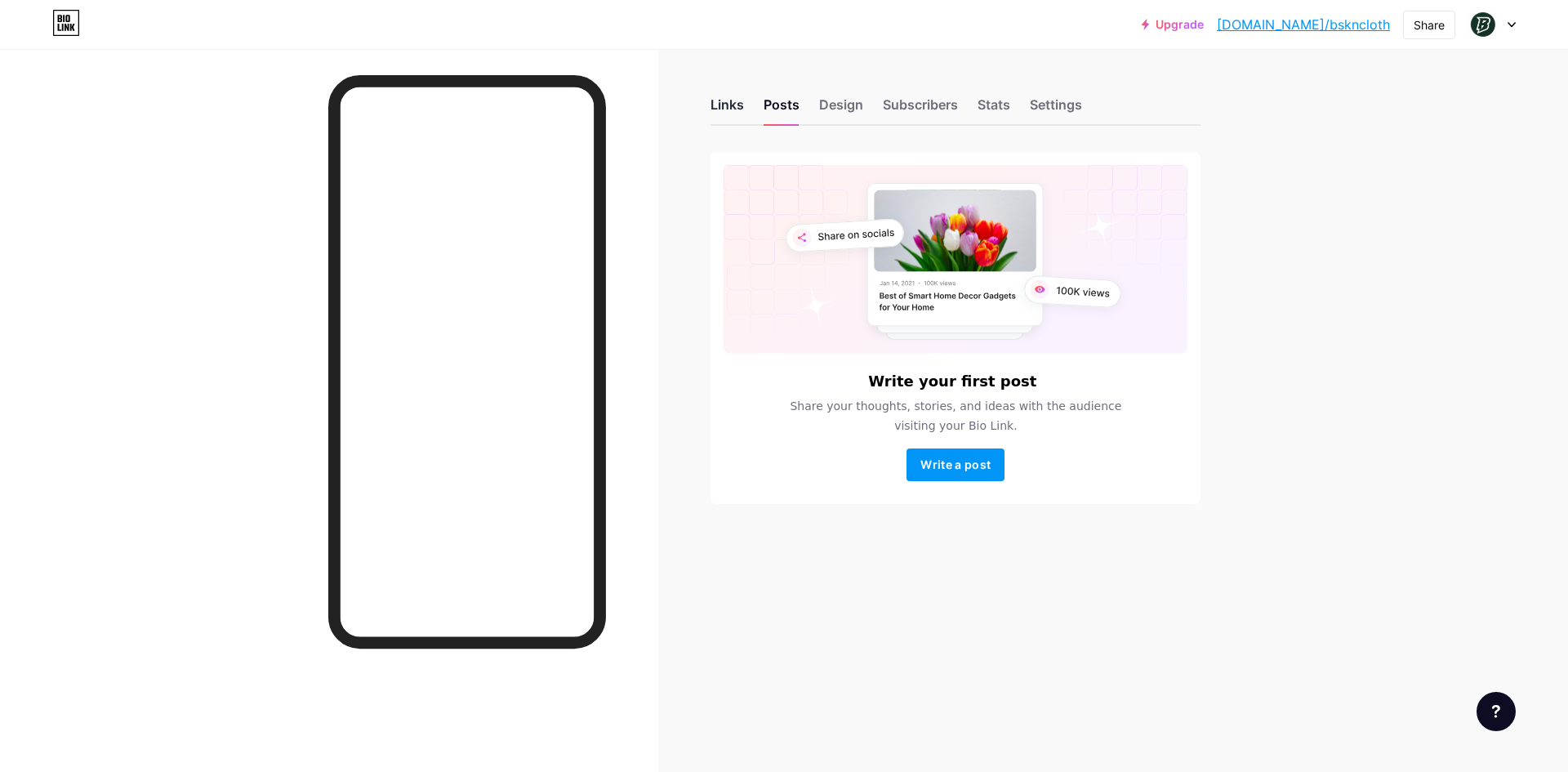
click at [719, 105] on div "Links" at bounding box center [727, 109] width 33 height 29
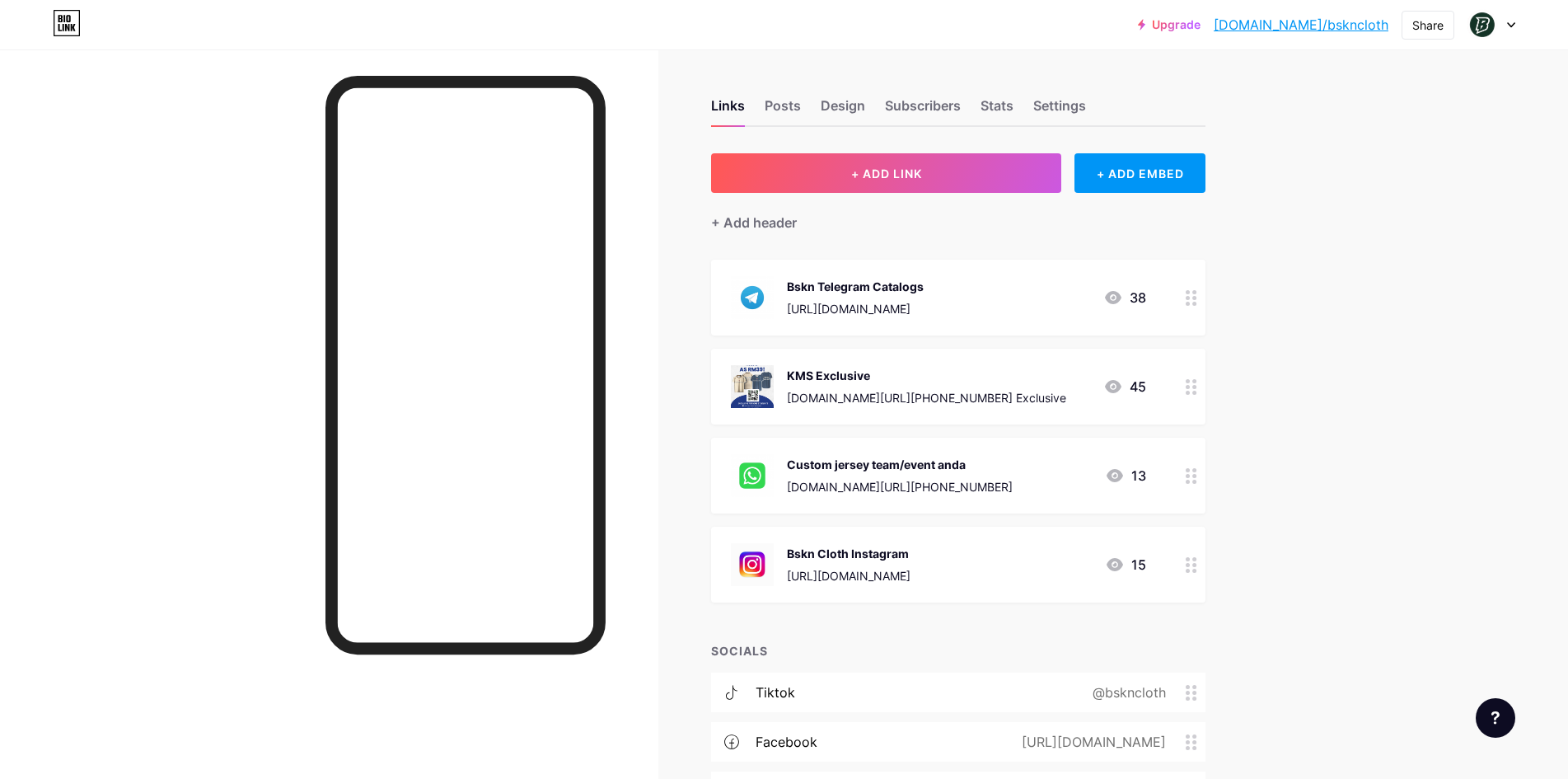
click at [1121, 295] on icon at bounding box center [1113, 297] width 17 height 13
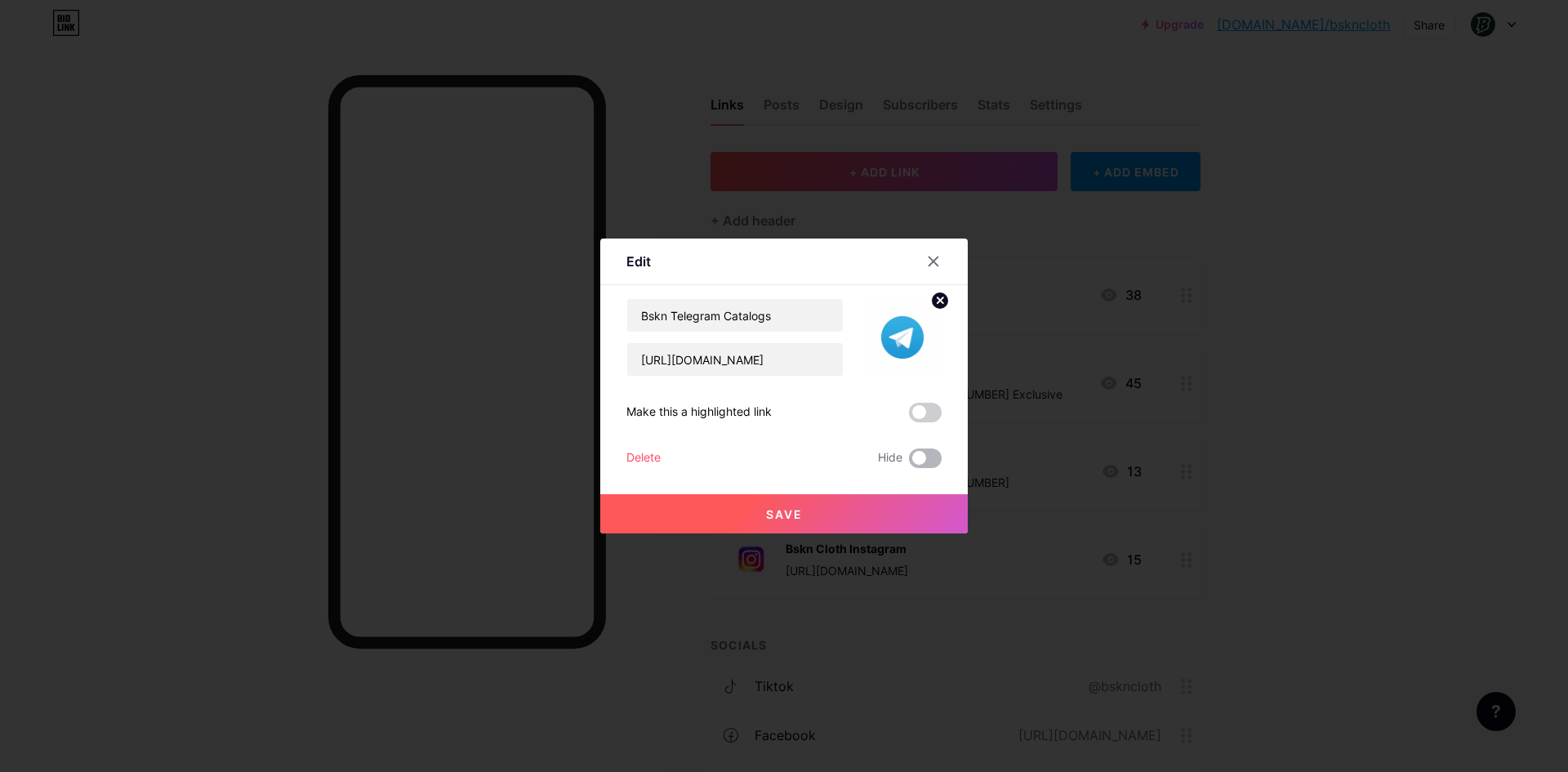
click at [929, 460] on span at bounding box center [924, 458] width 33 height 19
click at [909, 462] on input "checkbox" at bounding box center [909, 462] width 0 height 0
click at [900, 526] on button "Save" at bounding box center [784, 513] width 367 height 40
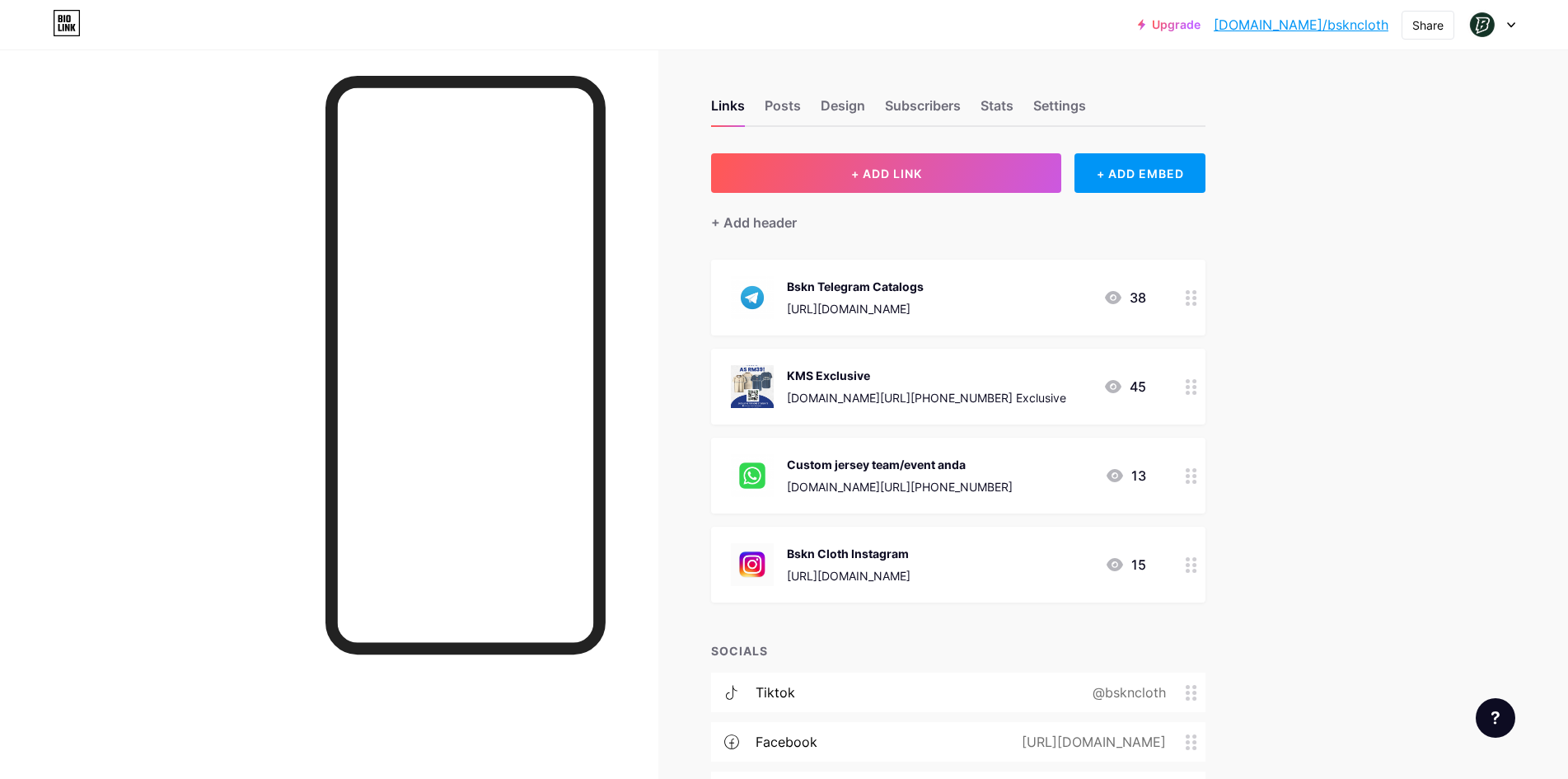
click at [1118, 299] on icon at bounding box center [1113, 298] width 20 height 20
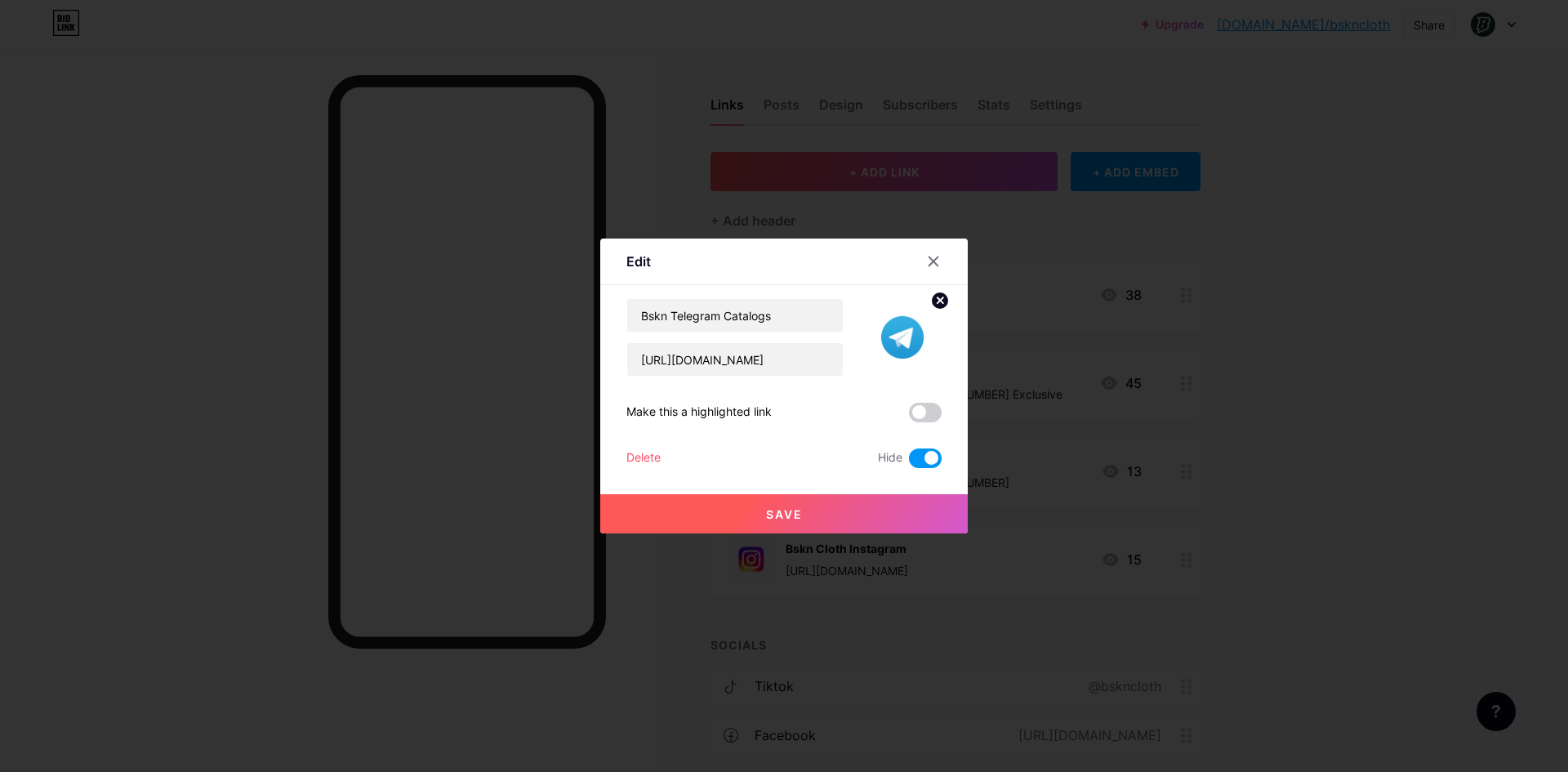
click at [816, 520] on button "Save" at bounding box center [784, 513] width 367 height 40
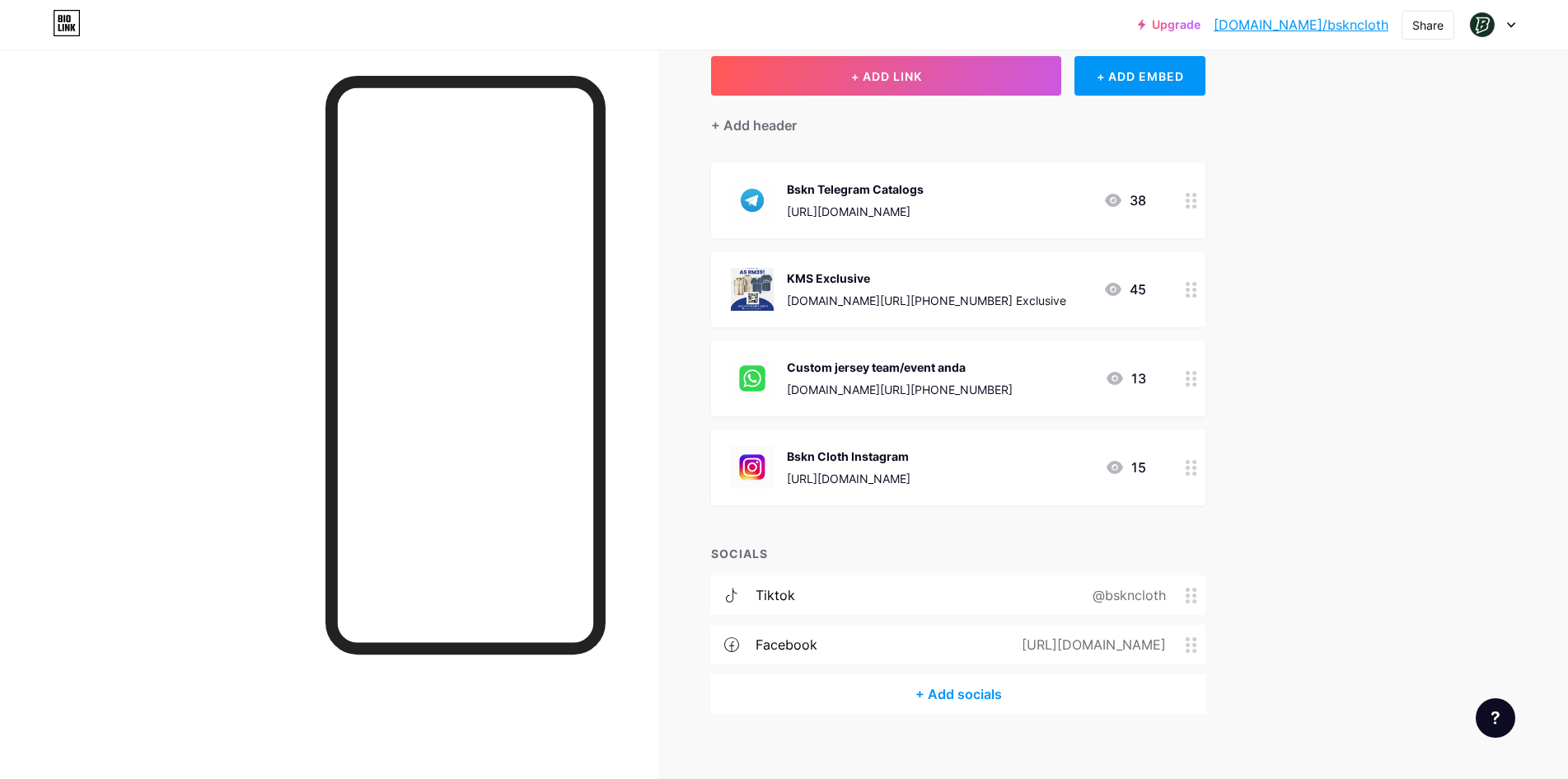
scroll to position [114, 0]
